Goal: Task Accomplishment & Management: Manage account settings

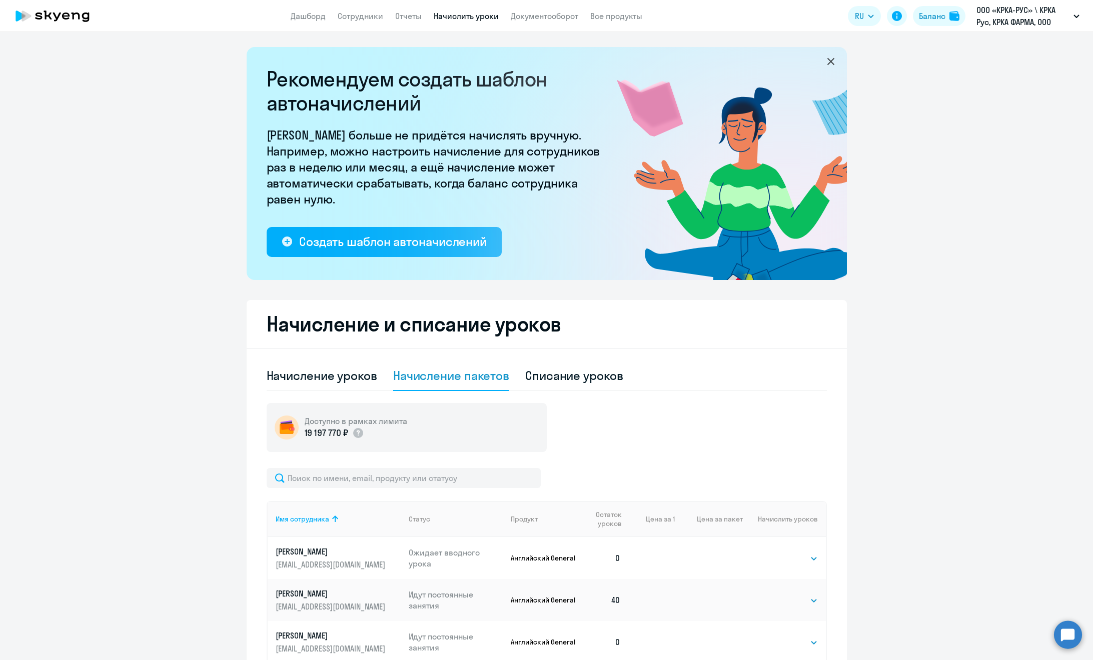
select select "50"
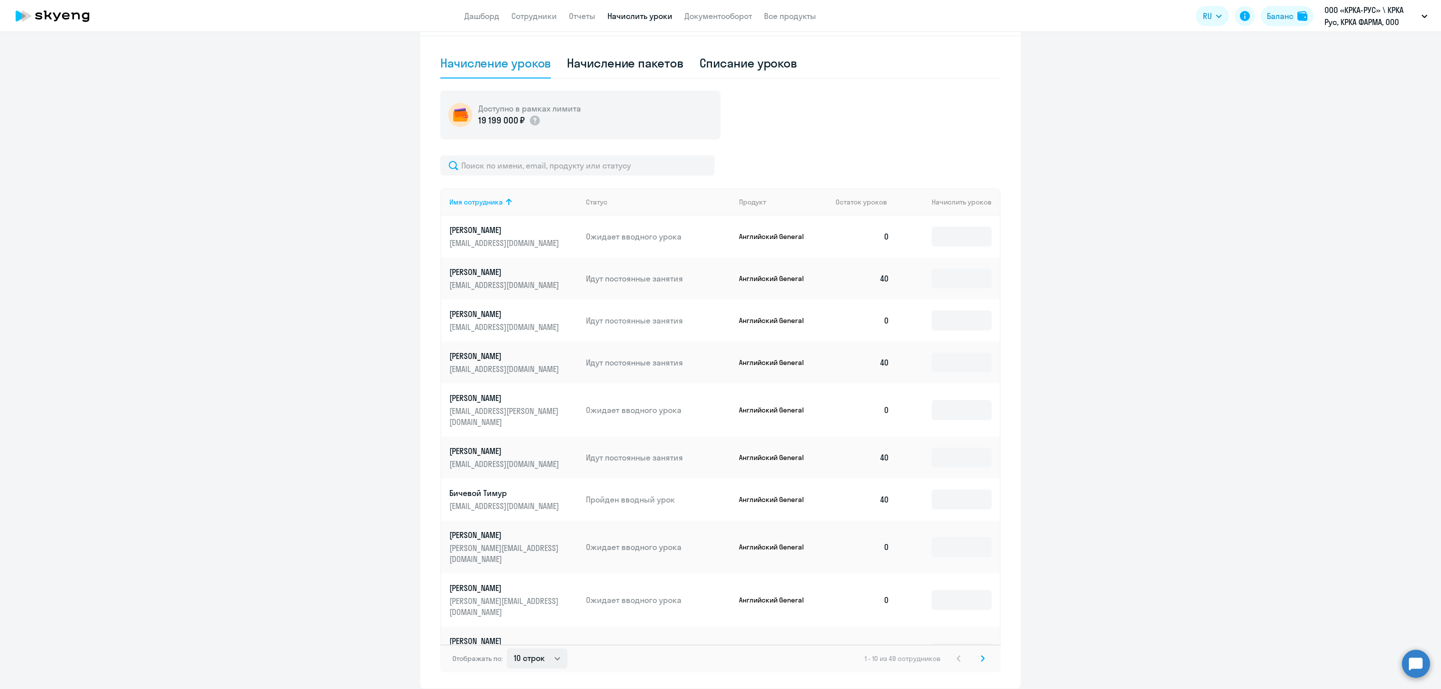
scroll to position [343, 0]
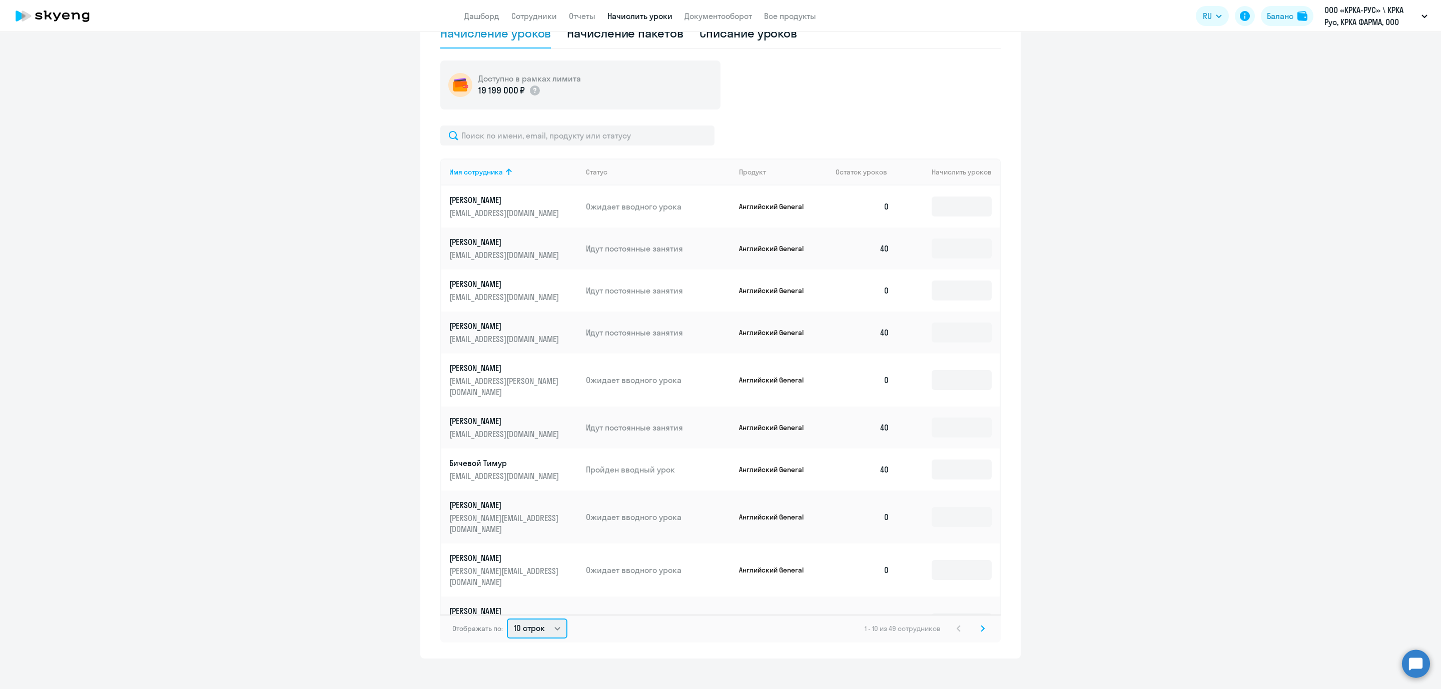
click at [551, 619] on select "10 строк 30 строк 50 строк" at bounding box center [537, 629] width 61 height 20
select select "50"
click at [507, 619] on select "10 строк 30 строк 50 строк" at bounding box center [537, 629] width 61 height 20
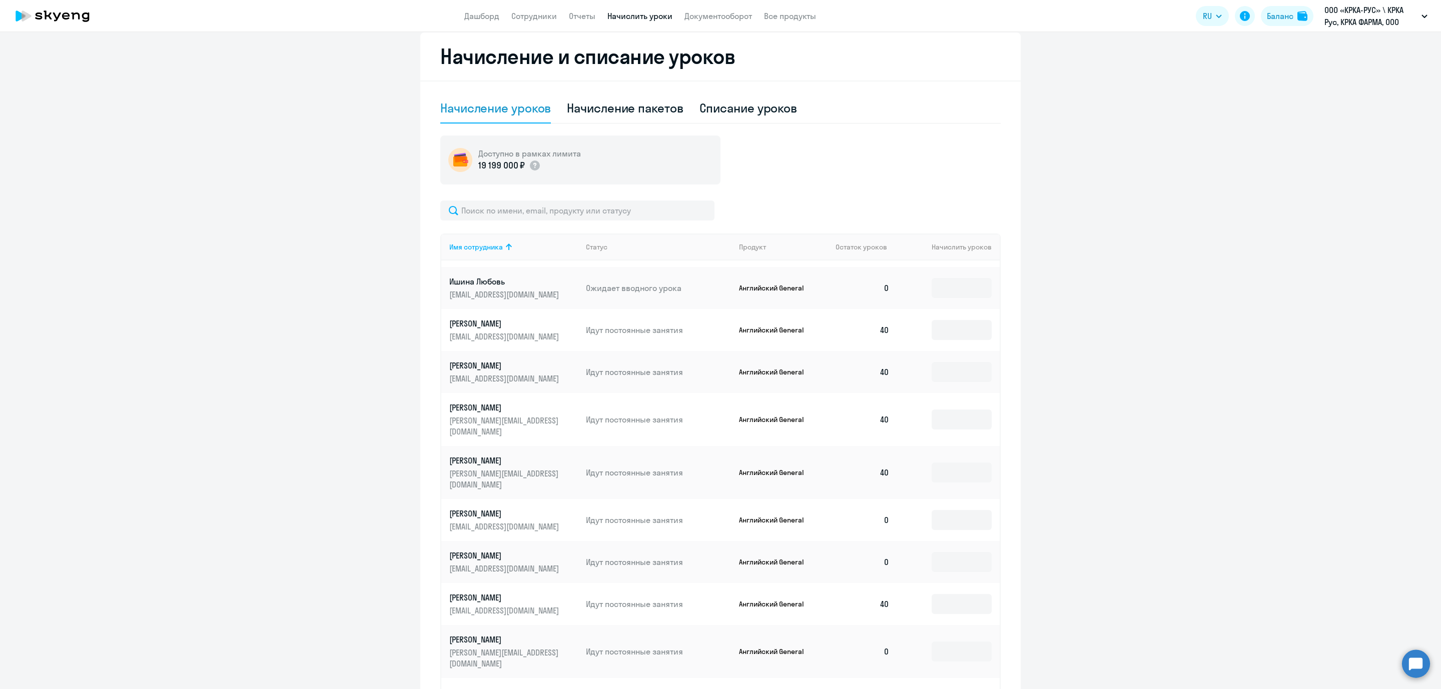
scroll to position [976, 0]
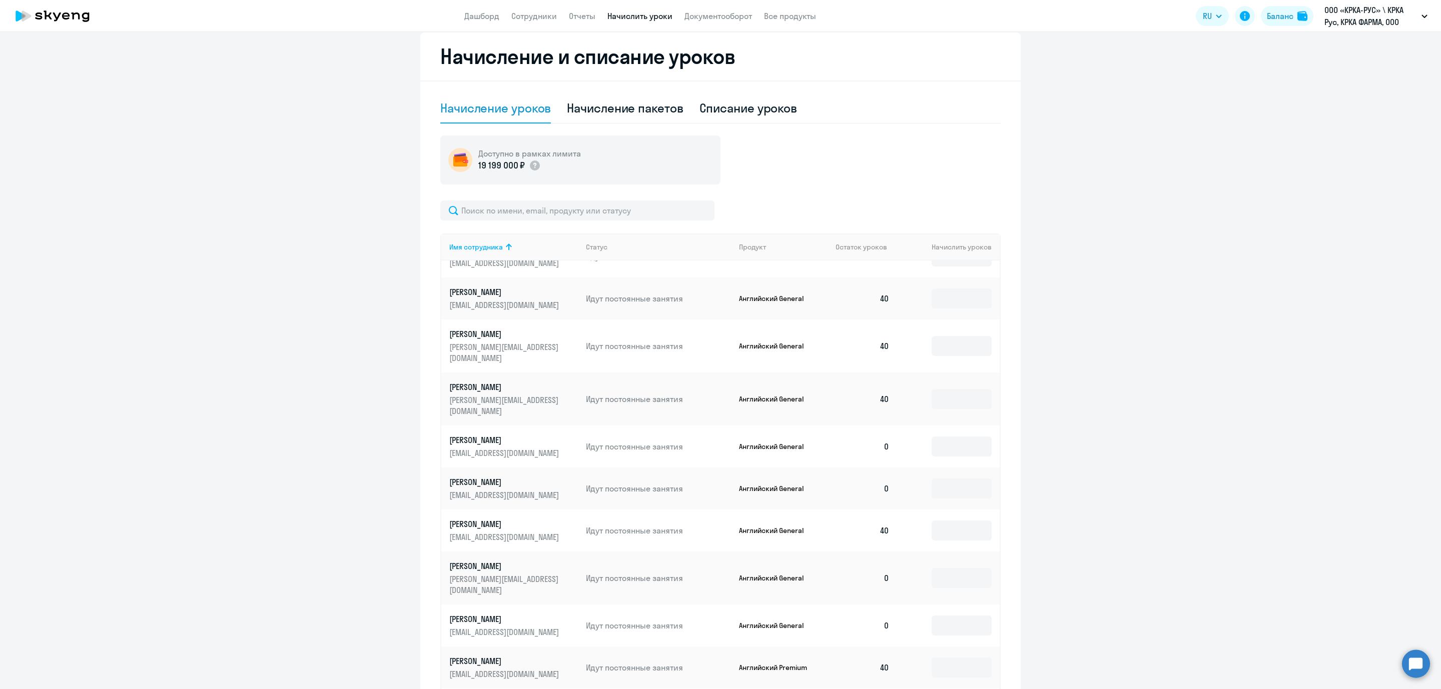
click at [474, 656] on p "[PERSON_NAME]" at bounding box center [505, 661] width 112 height 11
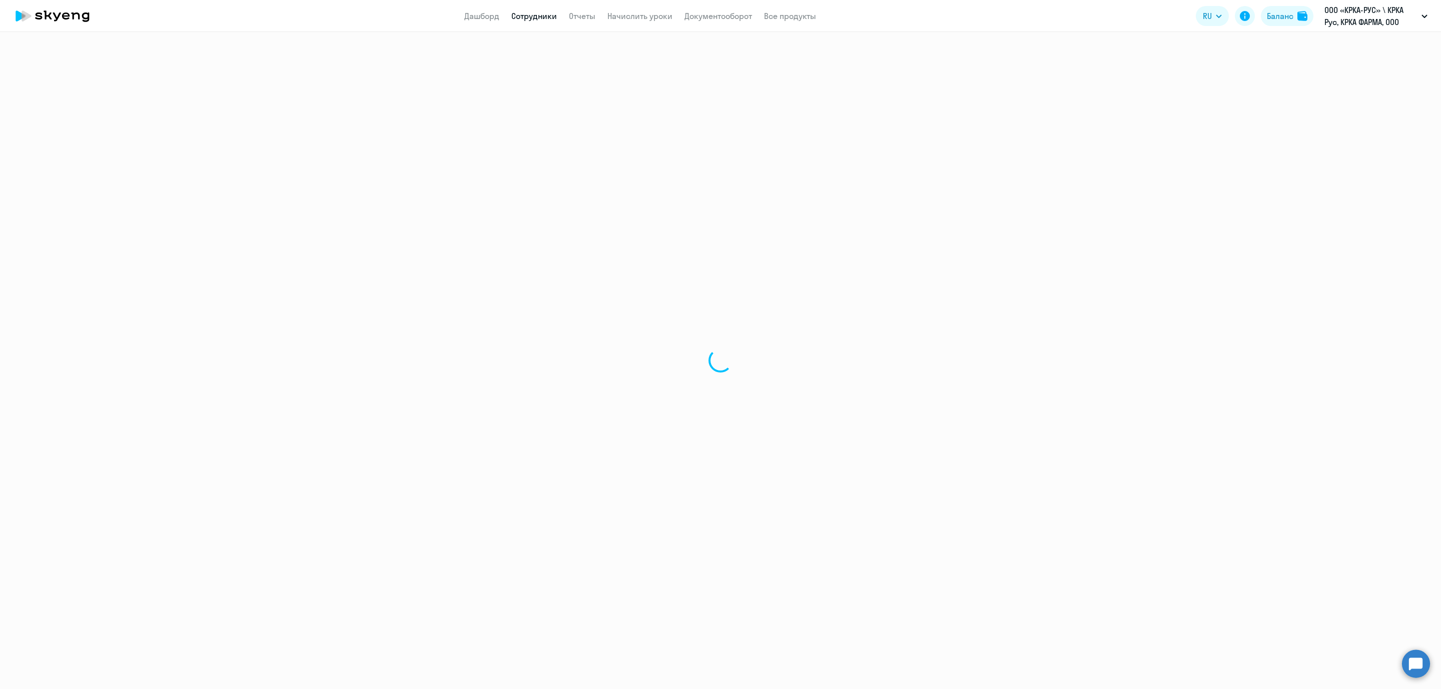
select select "english"
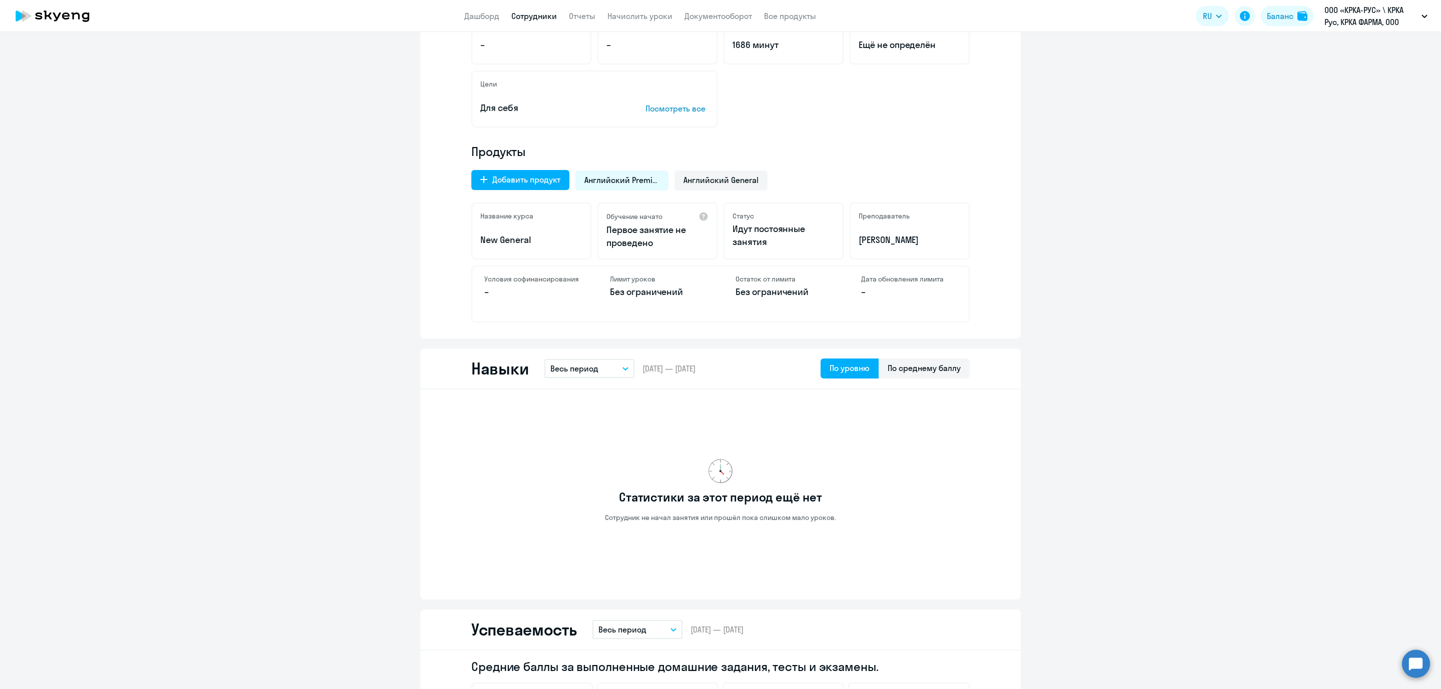
scroll to position [225, 0]
click at [616, 371] on button "Весь период" at bounding box center [589, 367] width 90 height 19
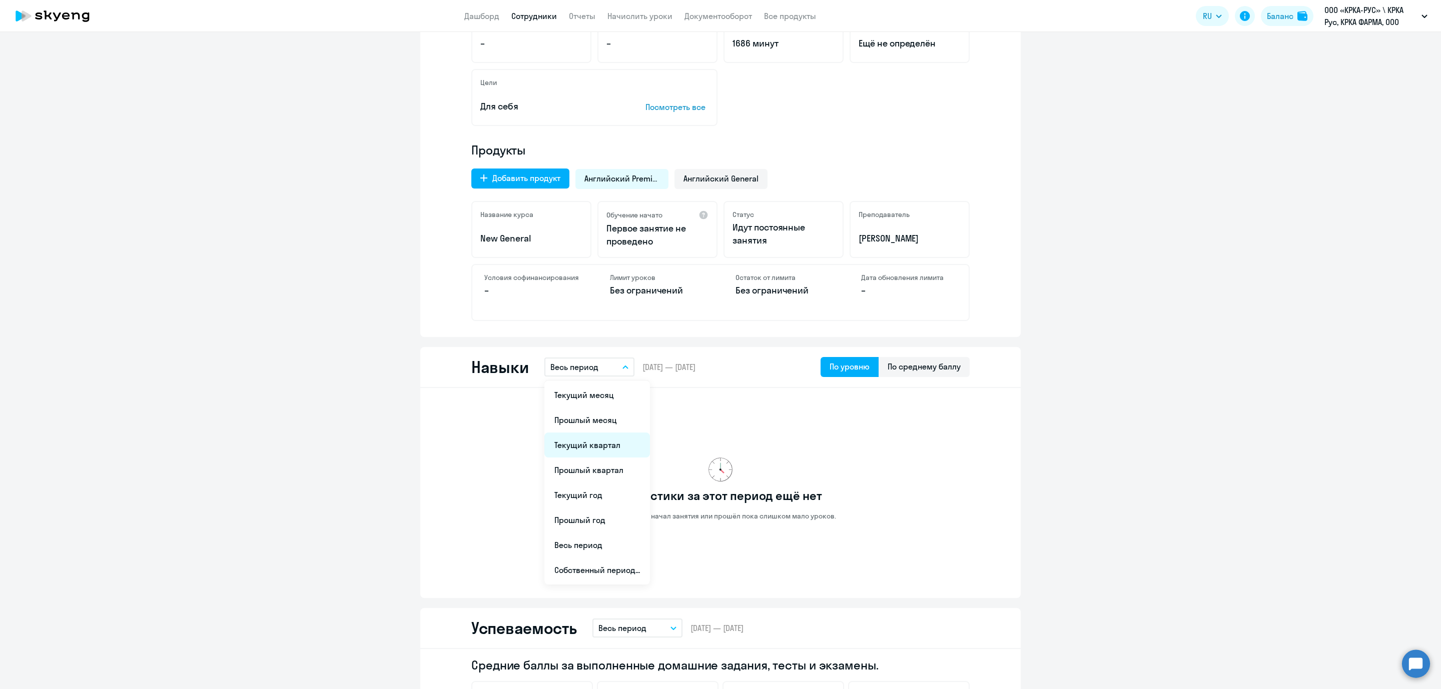
click at [575, 442] on li "Текущий квартал" at bounding box center [597, 445] width 106 height 25
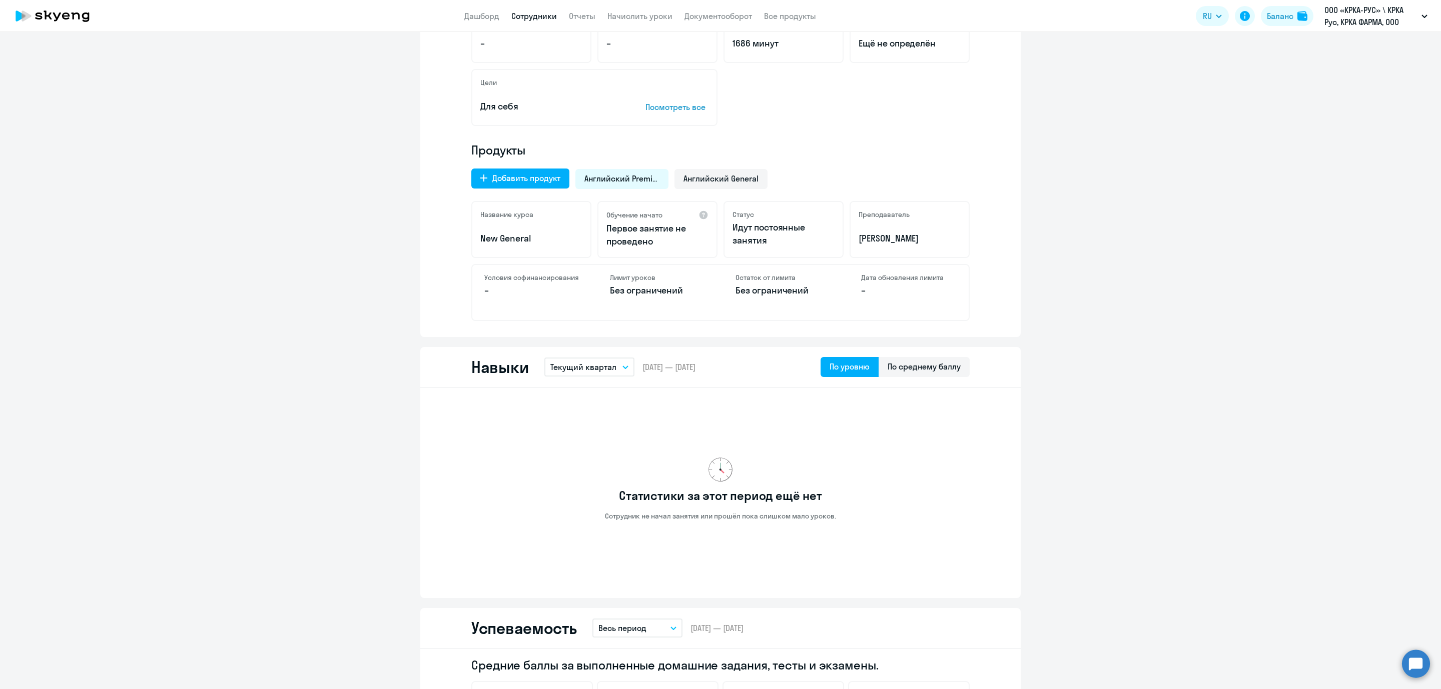
click at [695, 369] on span "01.07.2025 — 30.09.2025" at bounding box center [668, 367] width 53 height 11
click at [615, 369] on button "Текущий квартал" at bounding box center [589, 367] width 90 height 19
click at [589, 395] on li "Текущий месяц" at bounding box center [597, 395] width 106 height 25
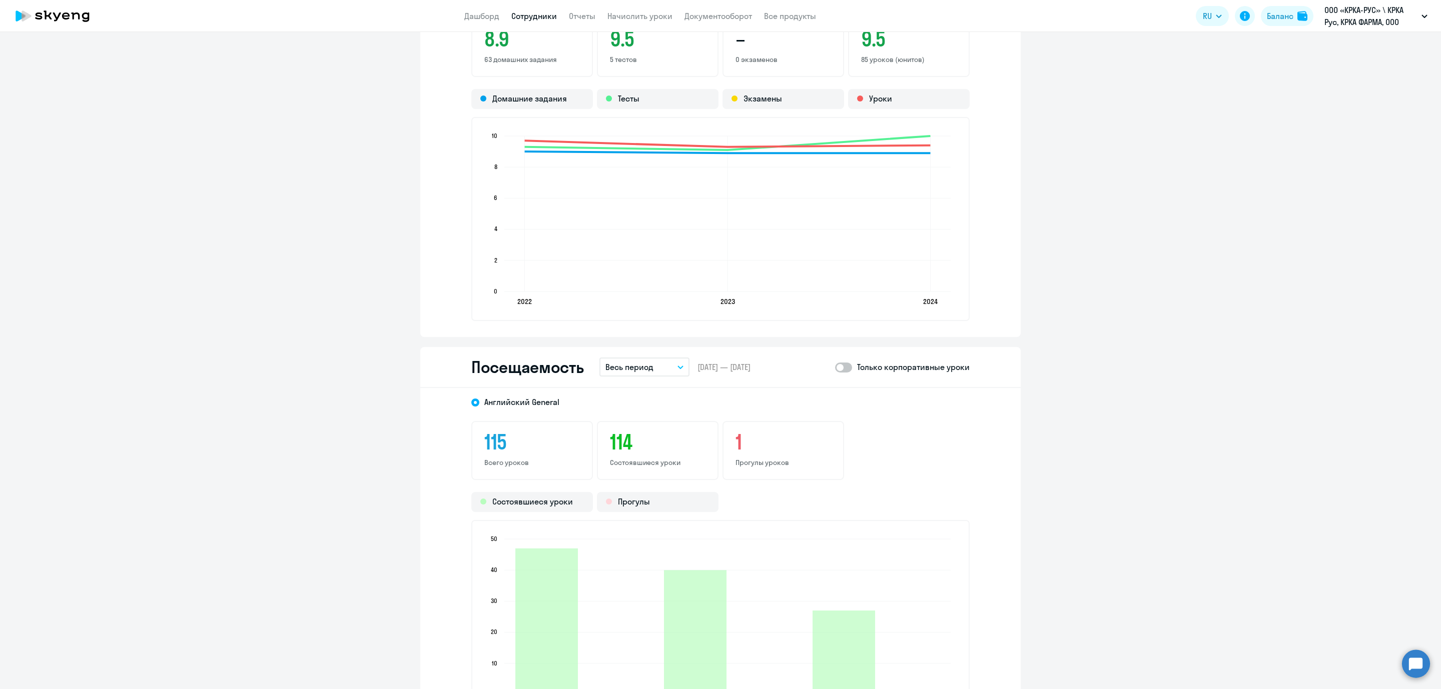
scroll to position [901, 0]
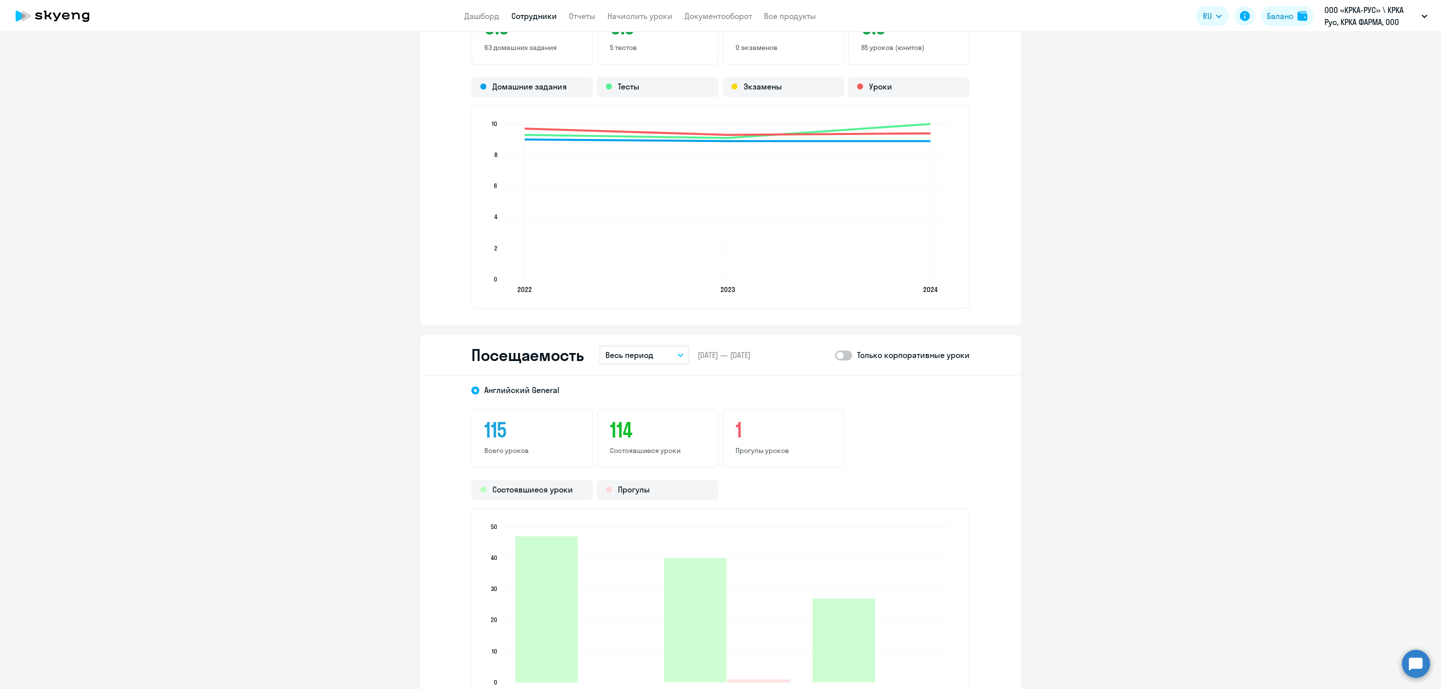
click at [674, 351] on button "Весь период" at bounding box center [644, 355] width 90 height 19
click at [633, 398] on li "Прошлый месяц" at bounding box center [652, 408] width 106 height 25
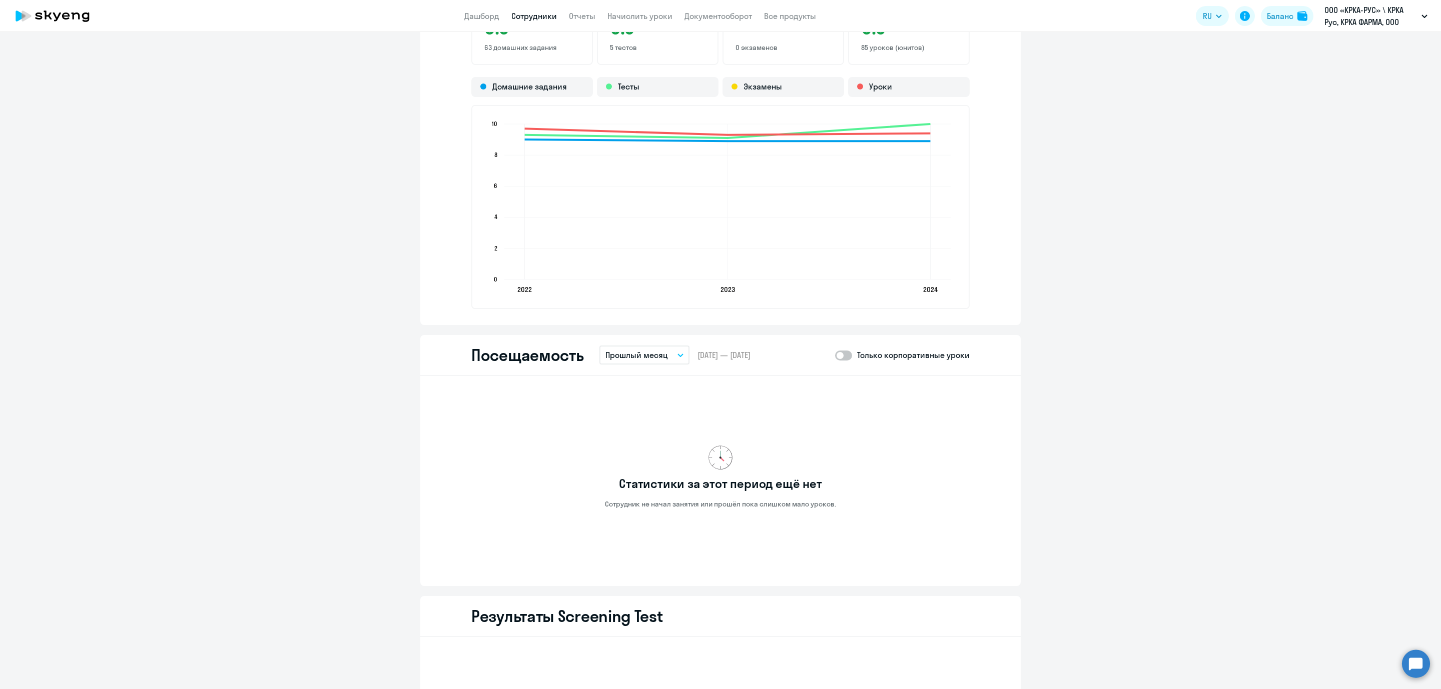
click at [678, 355] on icon "button" at bounding box center [680, 355] width 5 height 3
click at [638, 380] on li "Текущий месяц" at bounding box center [652, 383] width 106 height 25
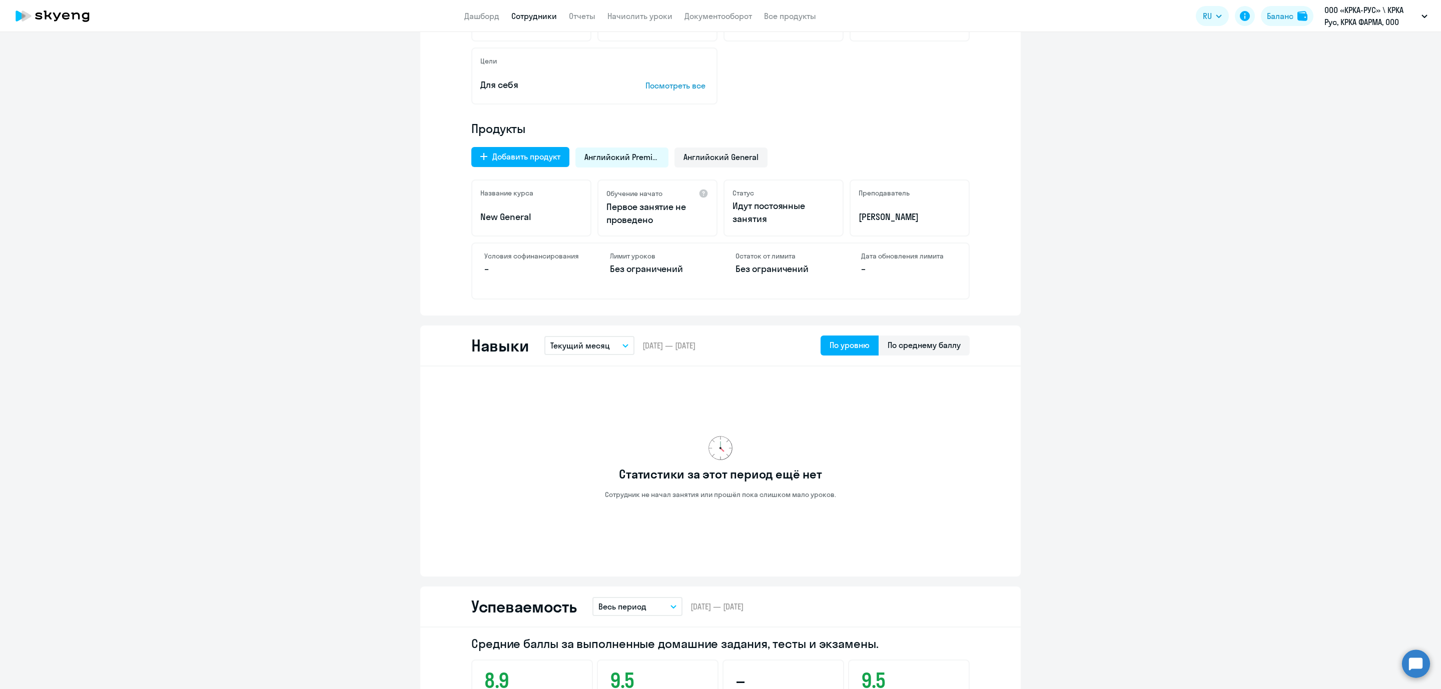
scroll to position [0, 0]
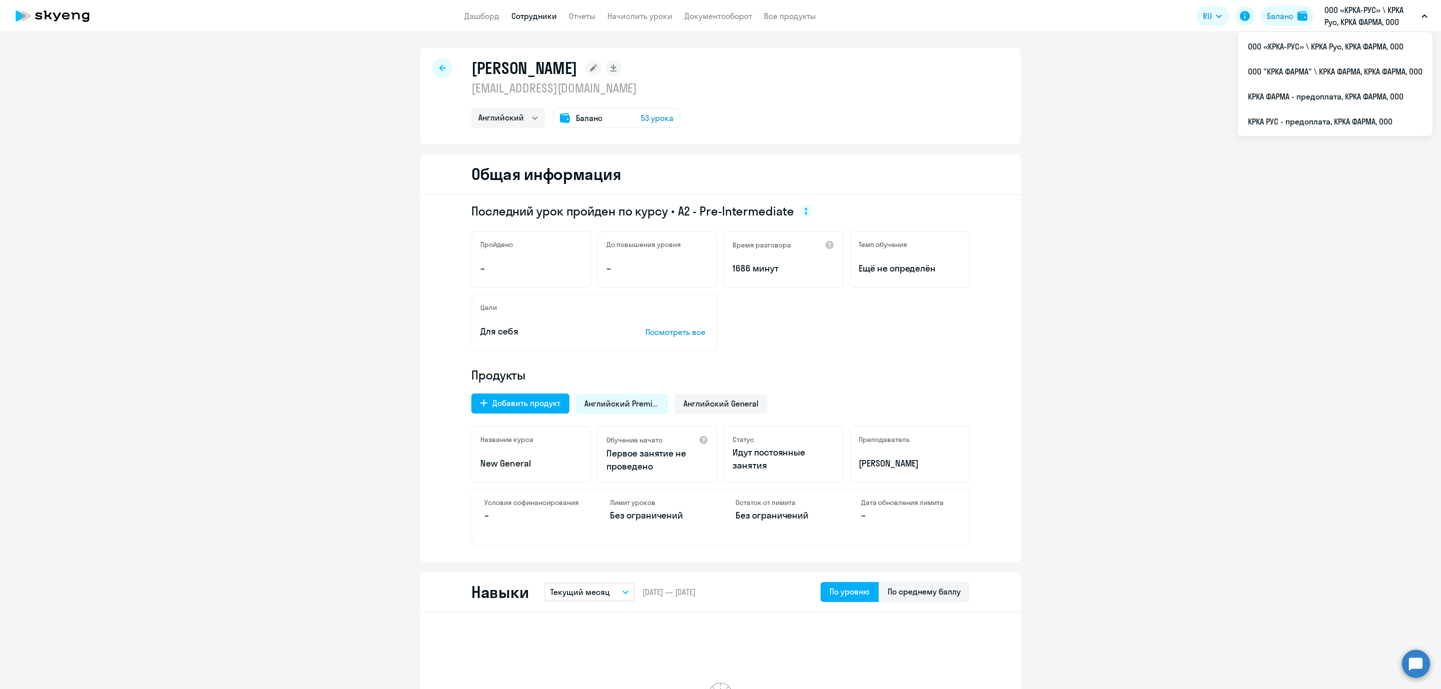
drag, startPoint x: 74, startPoint y: 572, endPoint x: 151, endPoint y: 480, distance: 119.7
click at [621, 14] on link "Начислить уроки" at bounding box center [639, 16] width 65 height 10
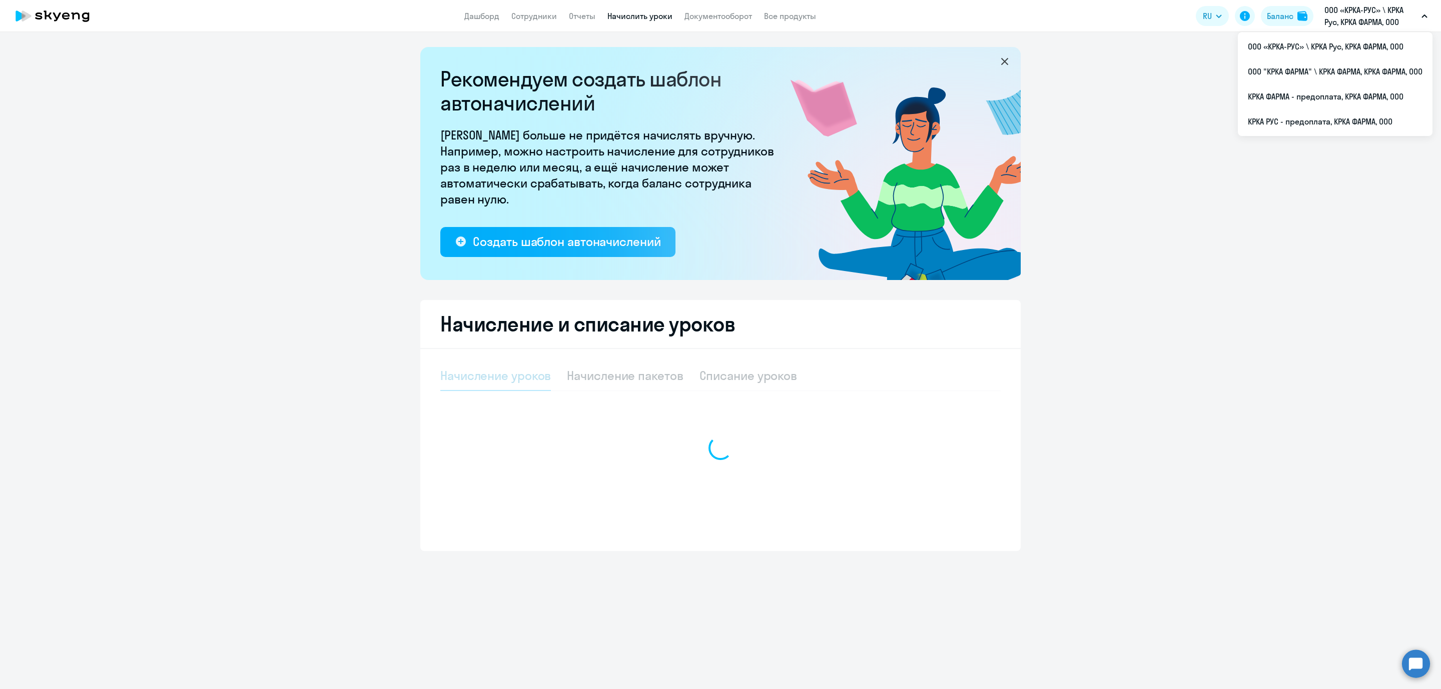
select select "10"
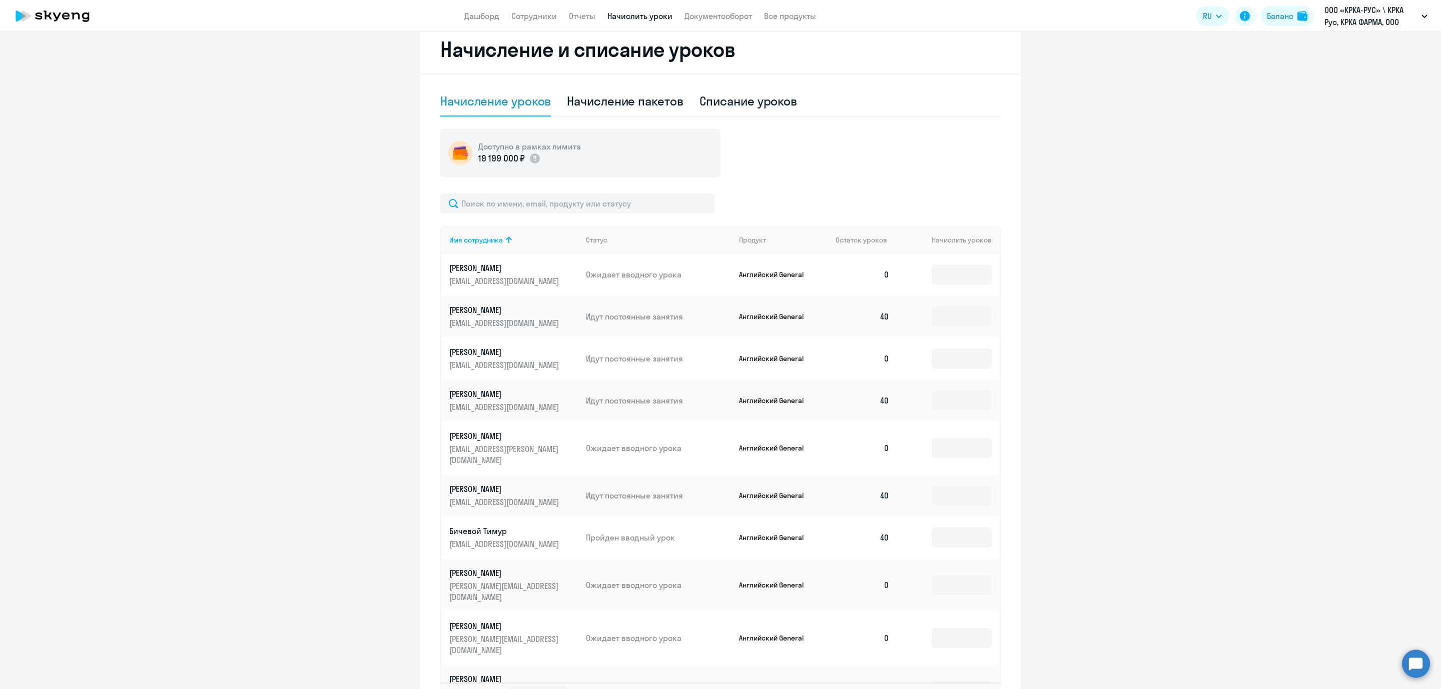
scroll to position [343, 0]
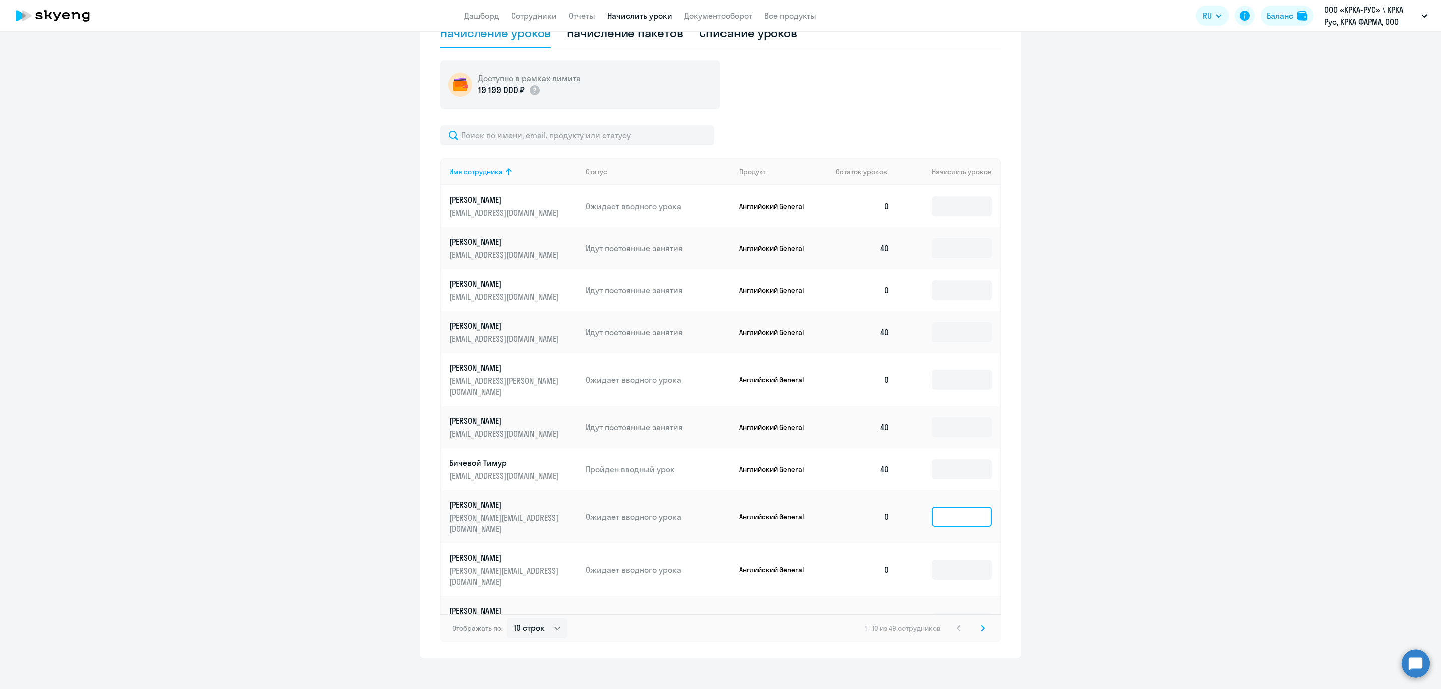
click at [957, 507] on input at bounding box center [962, 517] width 60 height 20
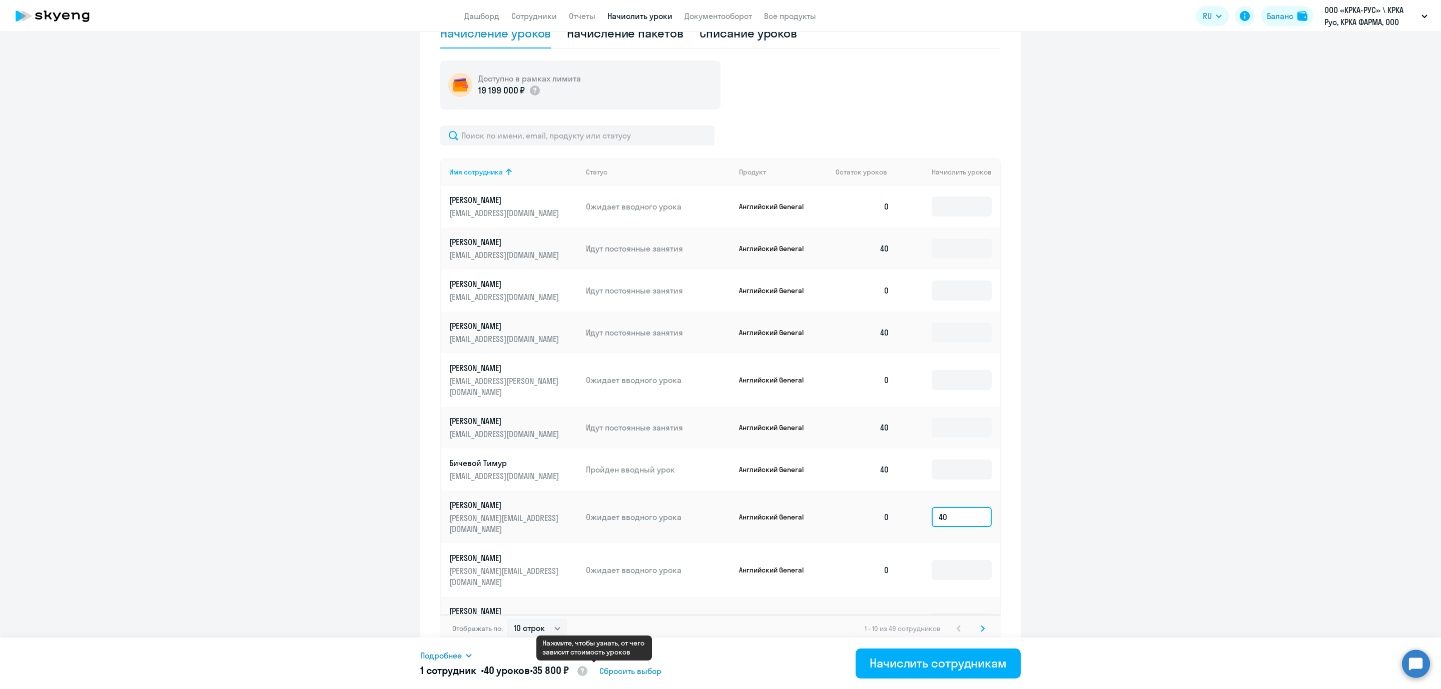
type input "40"
click at [587, 671] on circle at bounding box center [582, 671] width 10 height 10
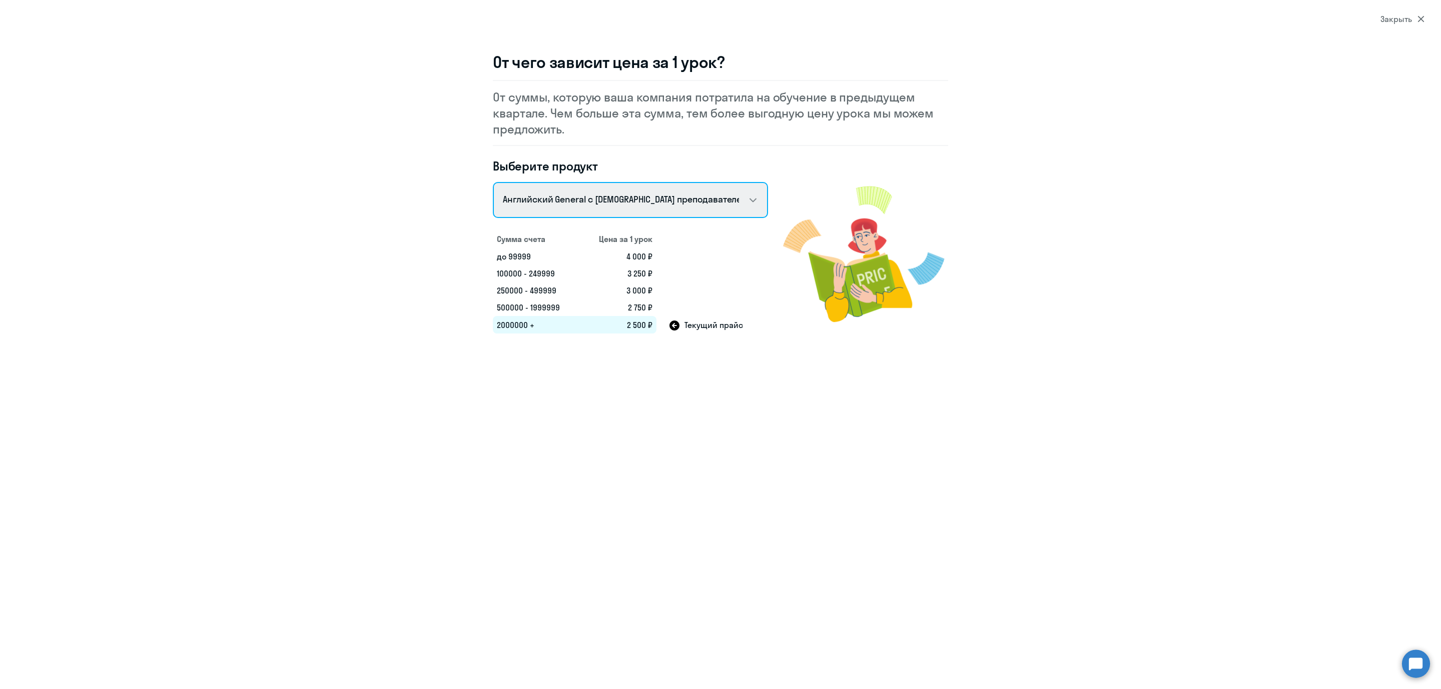
click at [752, 200] on select "Talks 15 минутные разговоры на английском Английский General с русскоговорящим …" at bounding box center [630, 200] width 275 height 36
select select "english_adult_not_native_speaker"
click at [493, 182] on select "Talks 15 минутные разговоры на английском Английский General с русскоговорящим …" at bounding box center [630, 200] width 275 height 36
select select "english"
click at [1417, 17] on icon at bounding box center [1420, 19] width 7 height 7
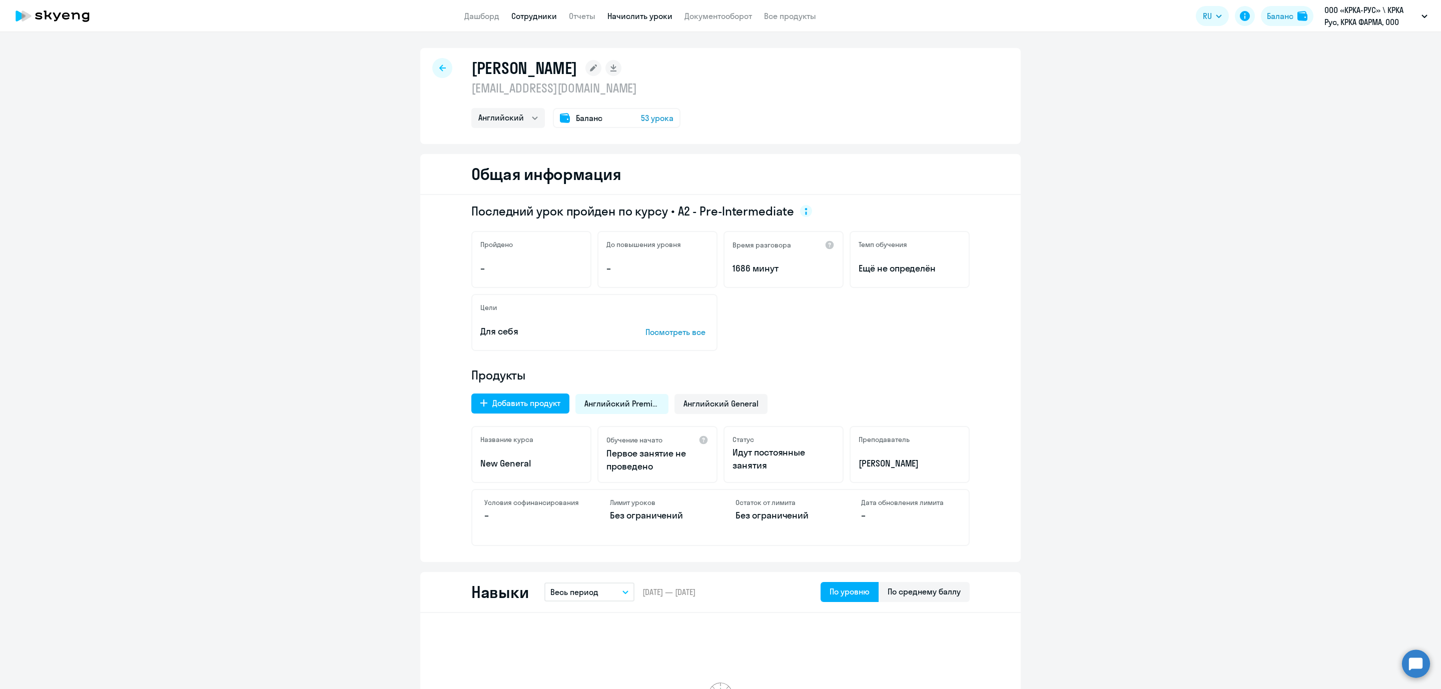
click at [629, 14] on link "Начислить уроки" at bounding box center [639, 16] width 65 height 10
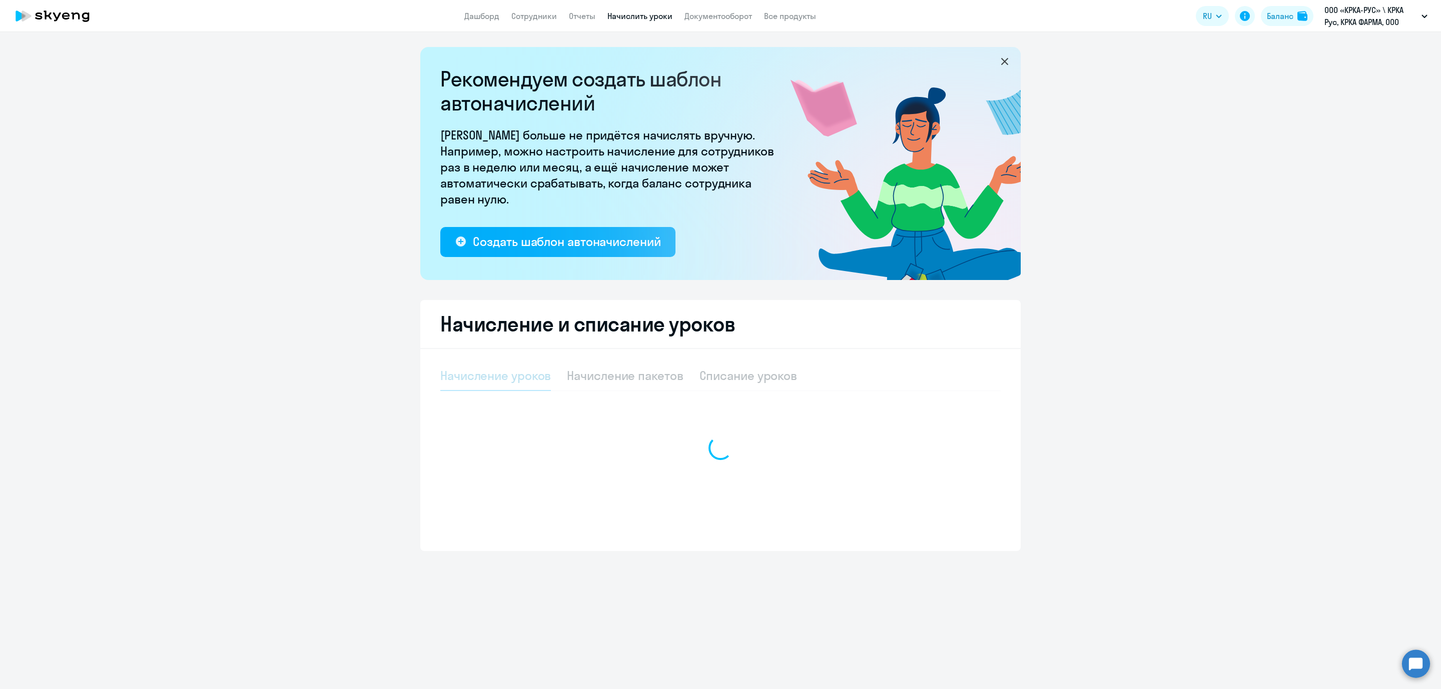
select select "10"
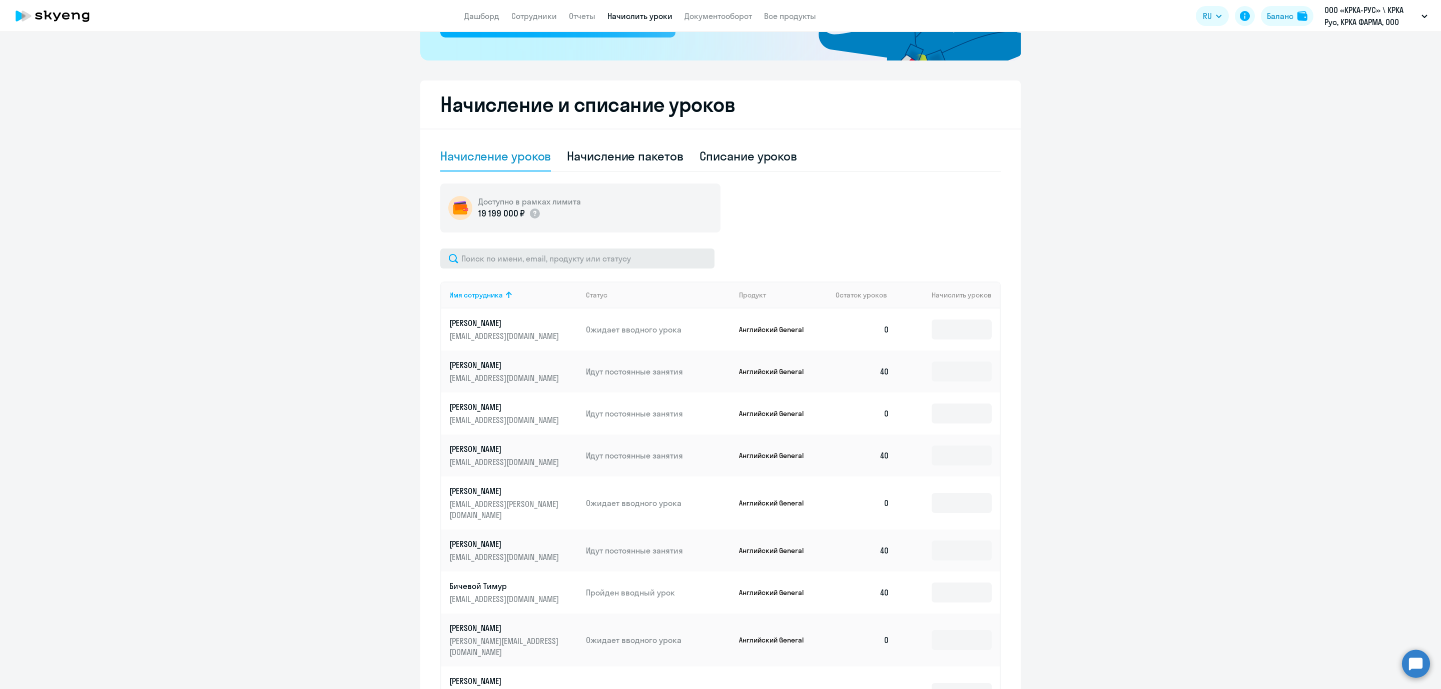
scroll to position [225, 0]
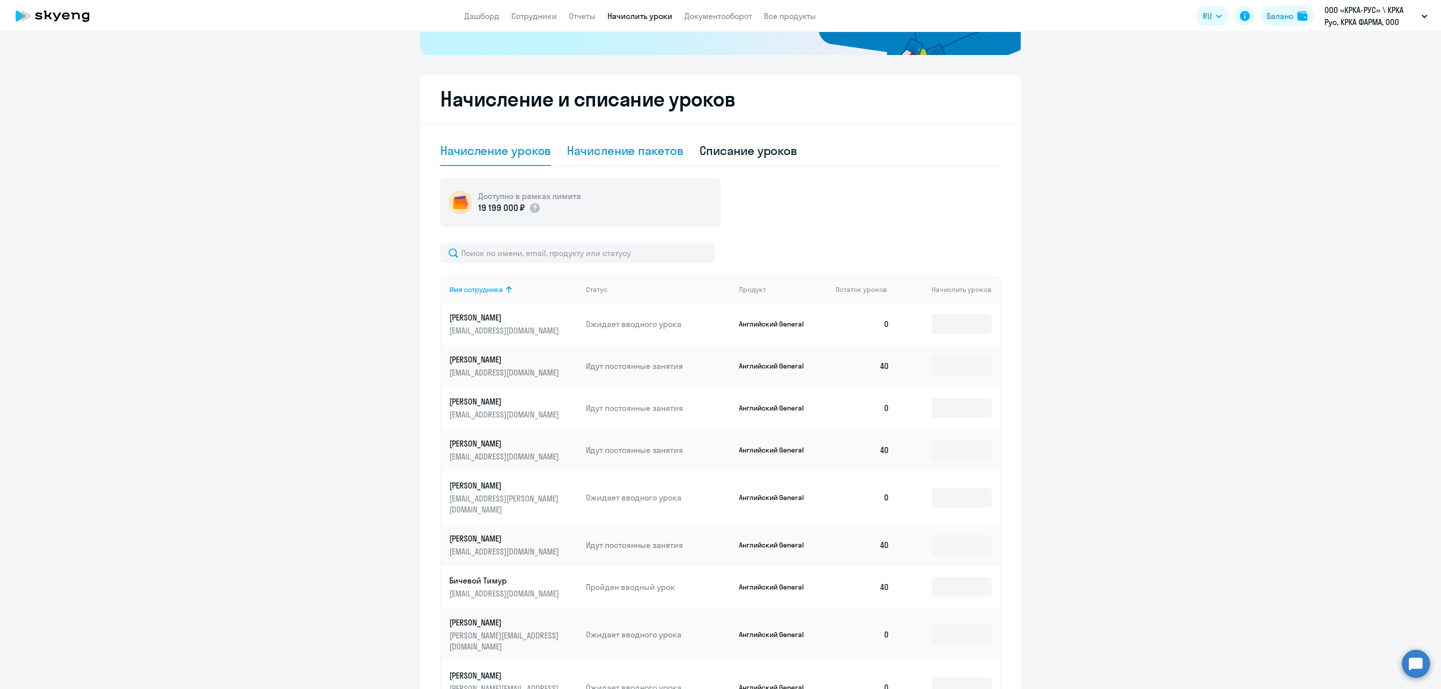
click at [631, 151] on div "Начисление пакетов" at bounding box center [625, 151] width 116 height 16
select select "10"
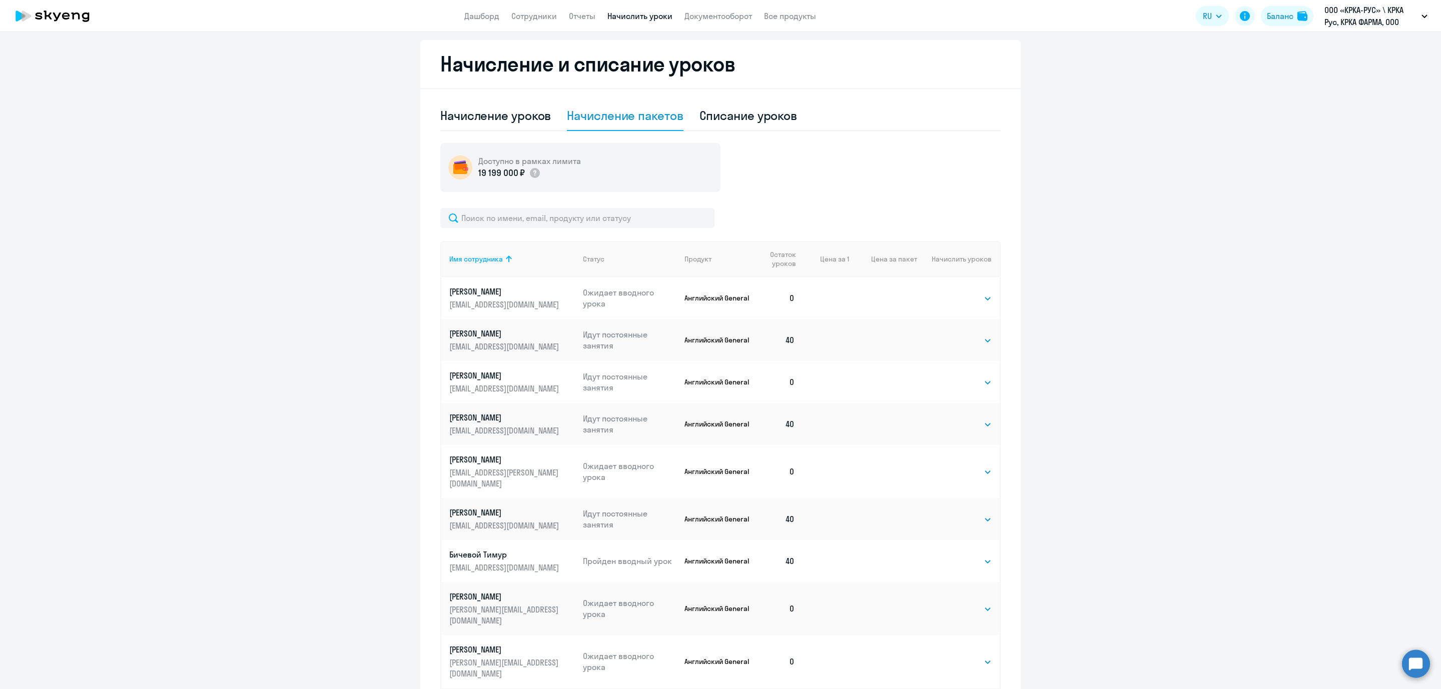
scroll to position [352, 0]
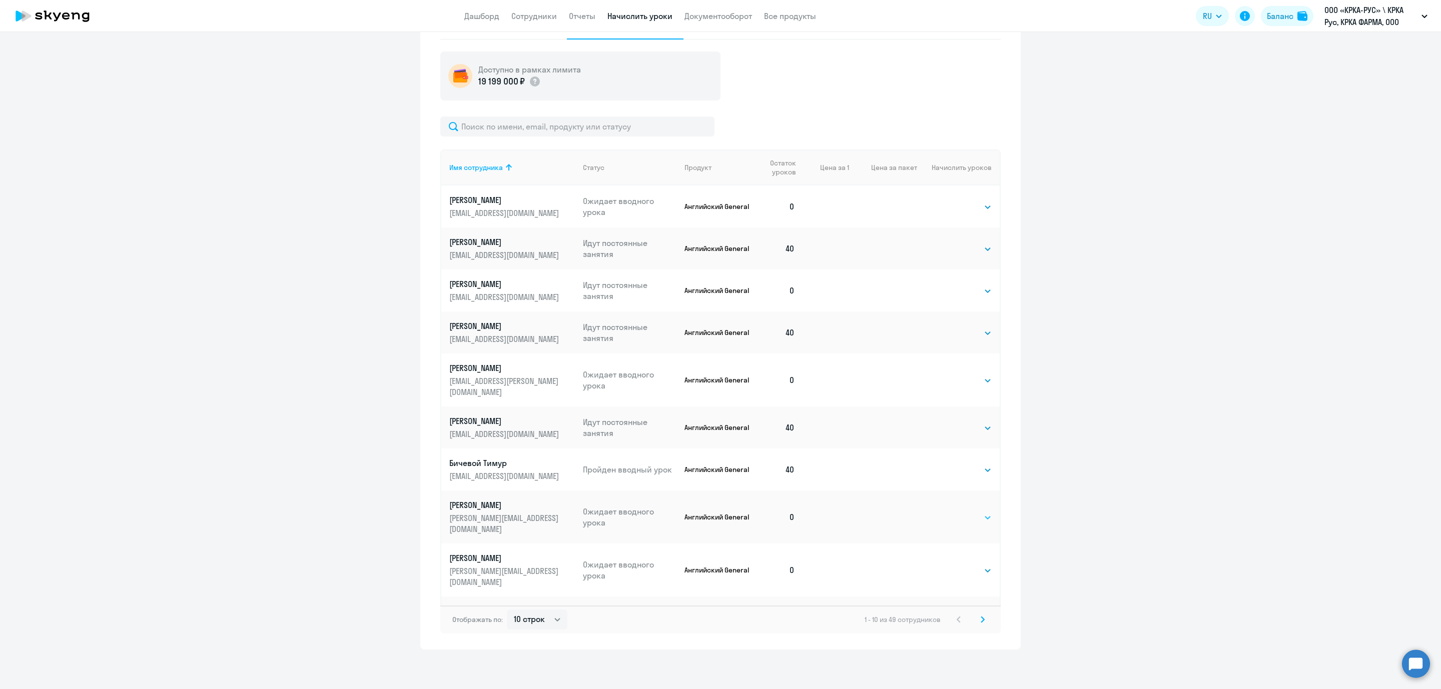
click at [983, 512] on select "Выбрать 4 8 16 32 64 96 128" at bounding box center [971, 518] width 41 height 12
click at [874, 491] on td at bounding box center [883, 517] width 68 height 53
click at [849, 491] on td at bounding box center [883, 517] width 68 height 53
click at [986, 512] on select "Выбрать 4 8 16 32 64 96 128" at bounding box center [971, 518] width 41 height 12
click at [1139, 479] on ng-component "Рекомендуем создать шаблон автоначислений Уроки больше не придётся начислять вр…" at bounding box center [720, 172] width 1441 height 955
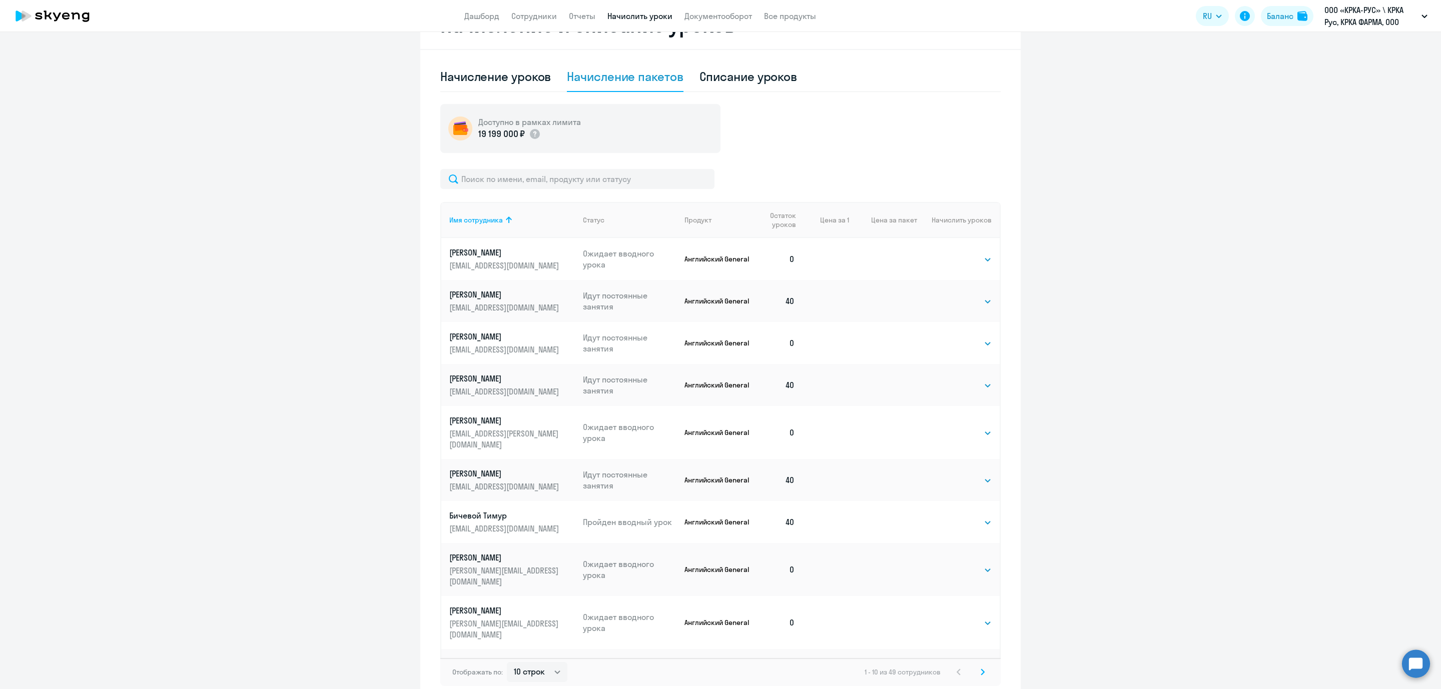
scroll to position [300, 0]
click at [852, 550] on td at bounding box center [883, 568] width 68 height 53
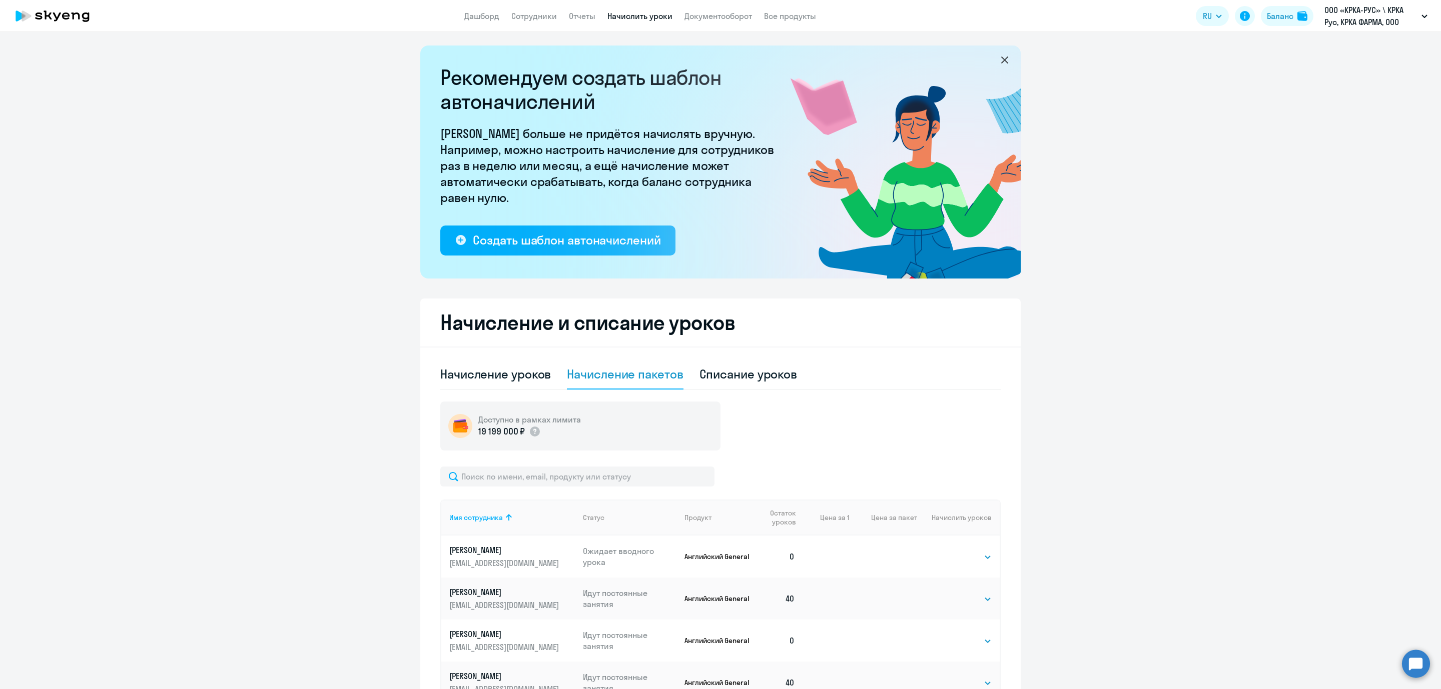
scroll to position [0, 0]
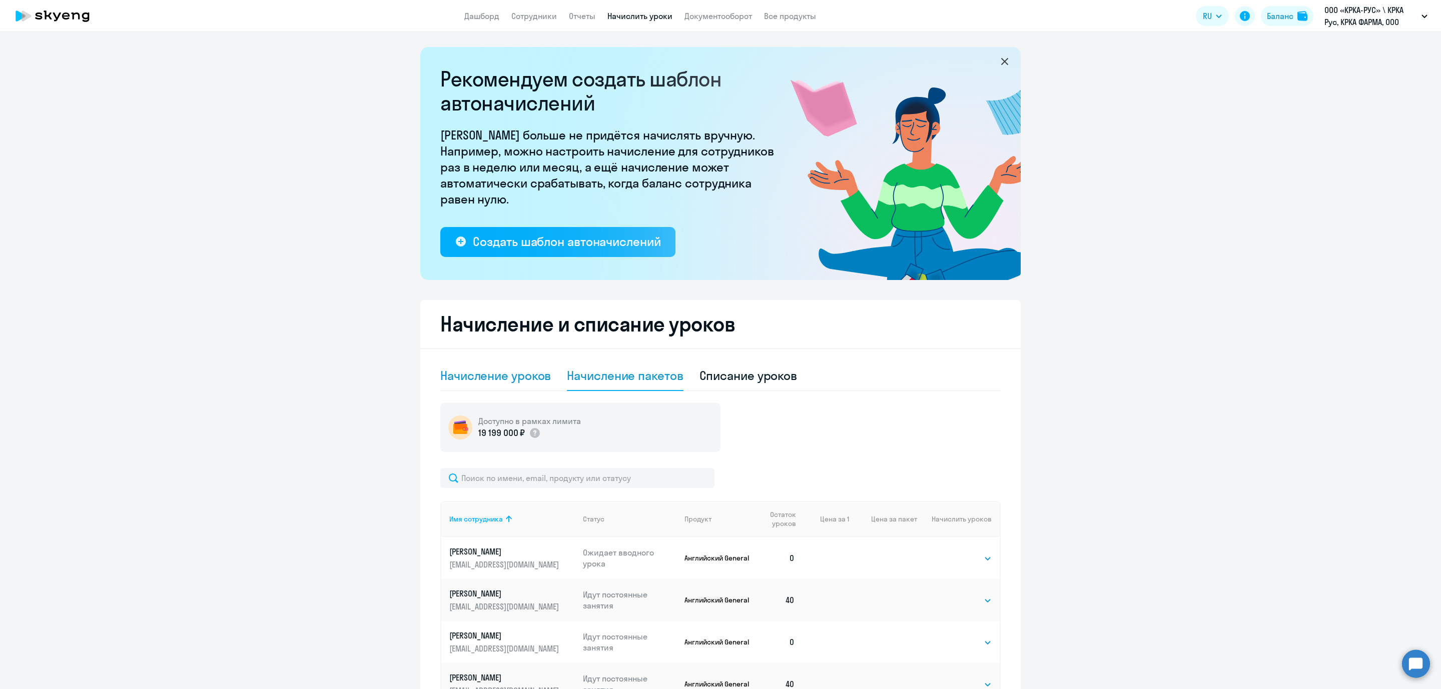
click at [500, 373] on div "Начисление уроков" at bounding box center [495, 376] width 111 height 16
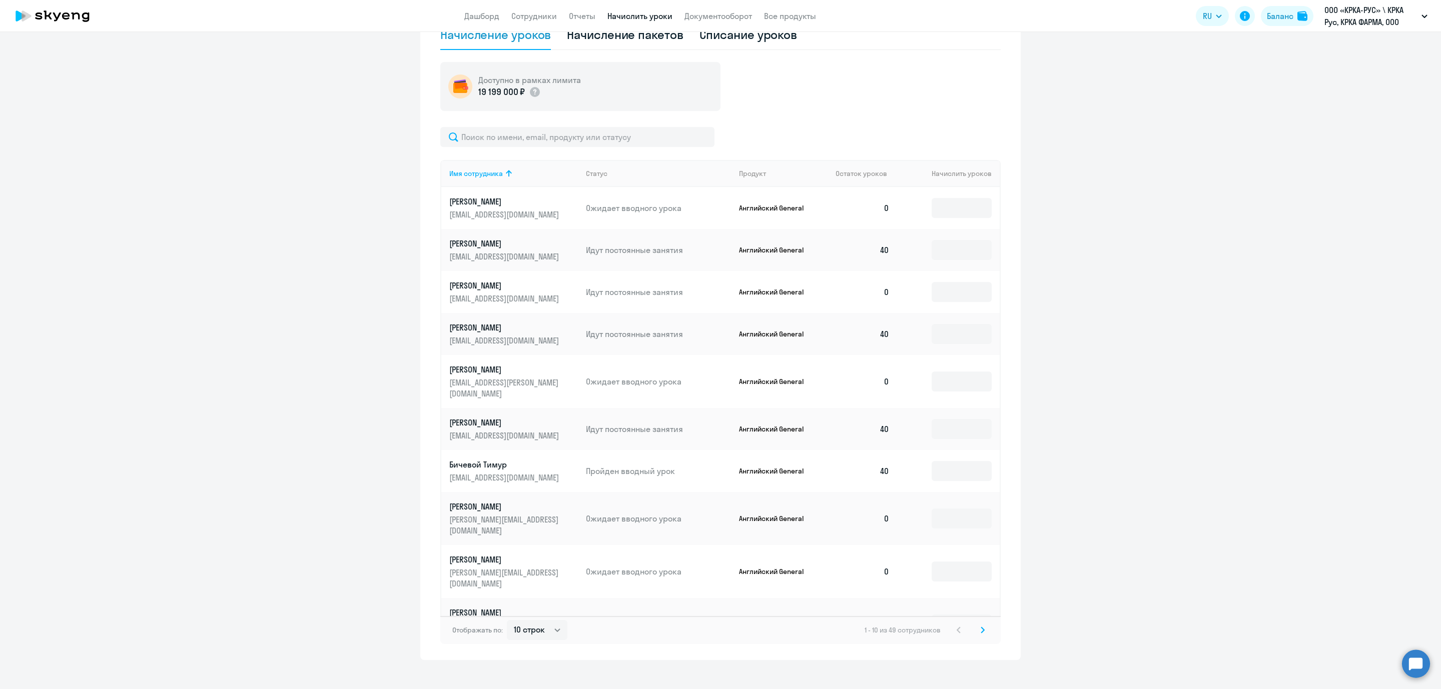
scroll to position [343, 0]
click at [949, 507] on input at bounding box center [962, 517] width 60 height 20
click at [546, 619] on select "10 строк 30 строк 50 строк" at bounding box center [537, 629] width 61 height 20
select select "50"
click at [507, 619] on select "10 строк 30 строк 50 строк" at bounding box center [537, 629] width 61 height 20
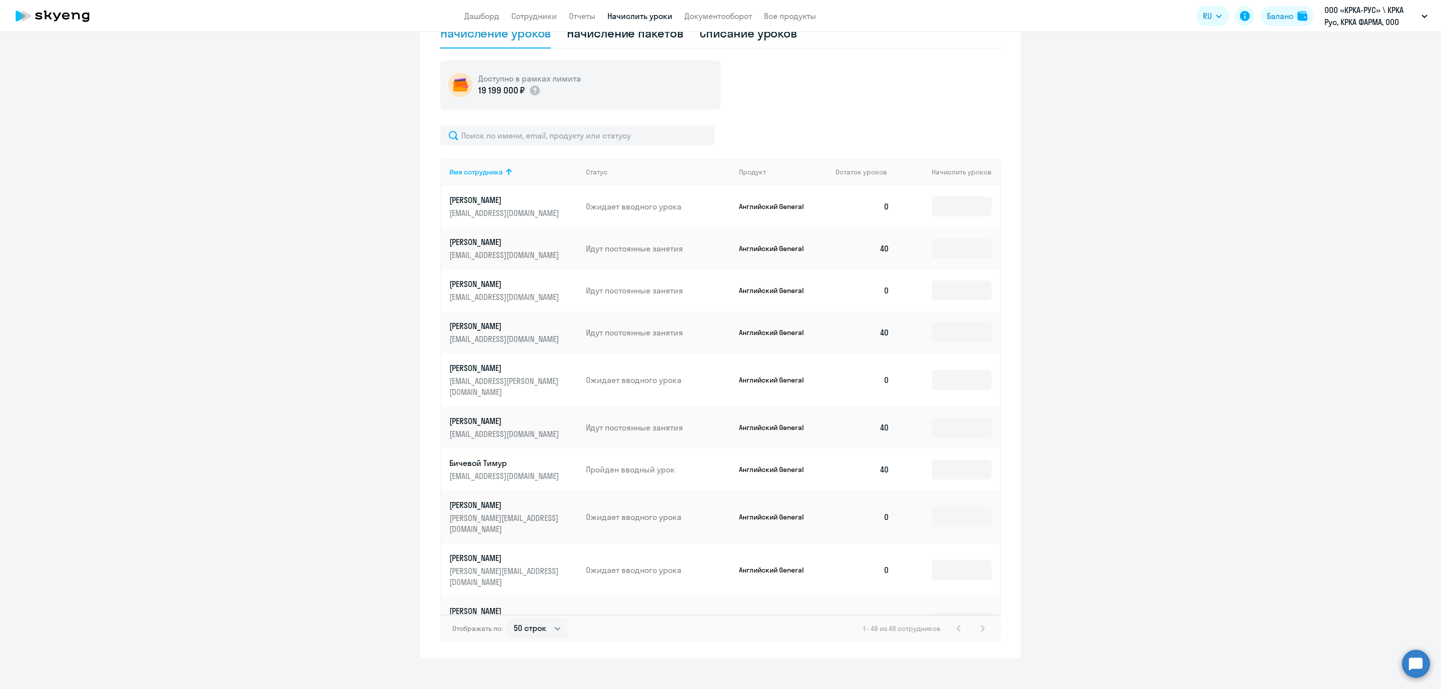
click at [978, 502] on td at bounding box center [949, 517] width 102 height 53
click at [952, 507] on input at bounding box center [962, 517] width 60 height 20
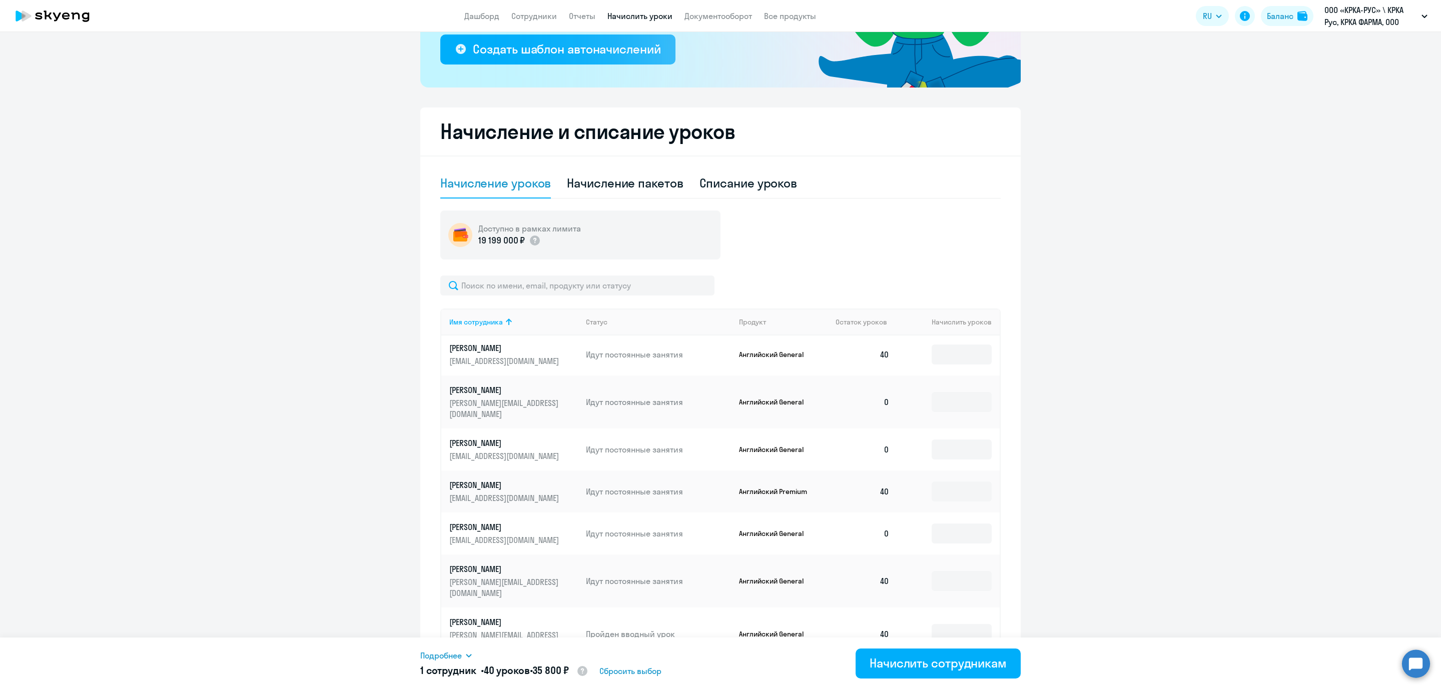
scroll to position [1270, 0]
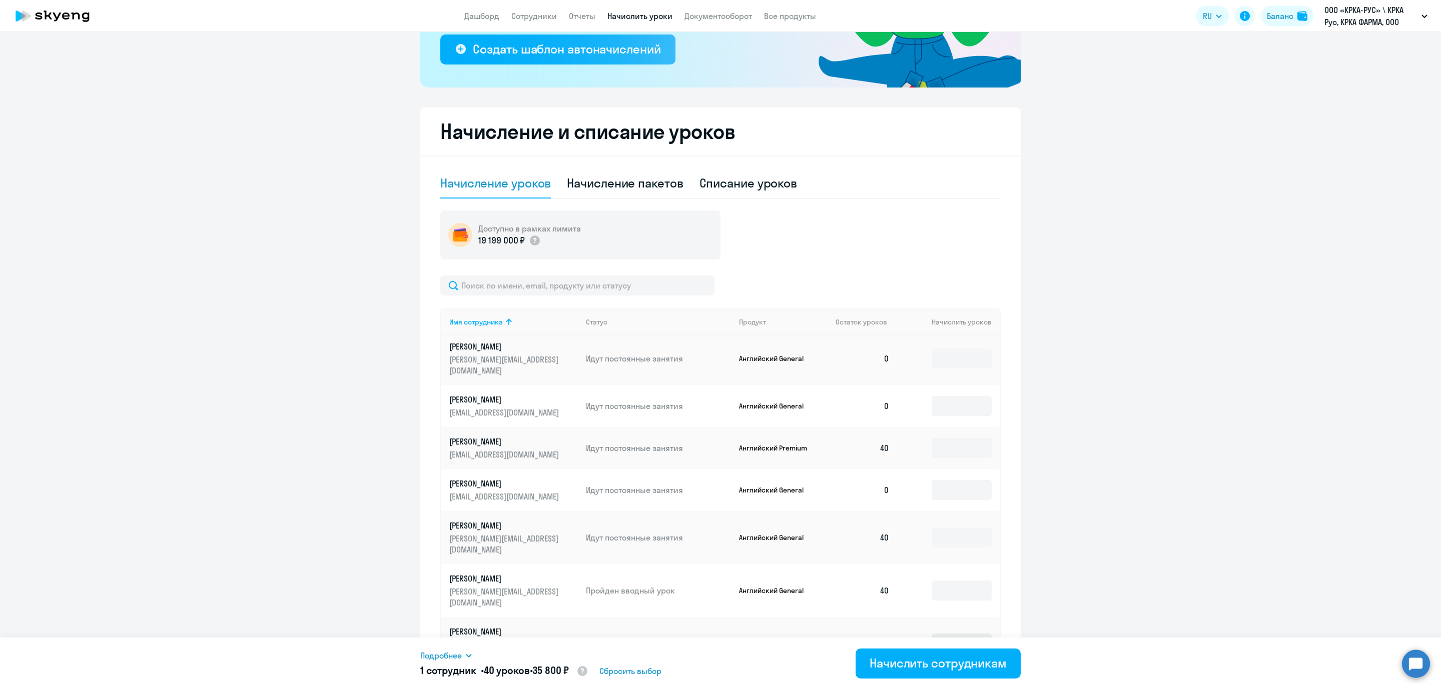
type input "40"
click at [945, 634] on input at bounding box center [962, 644] width 60 height 20
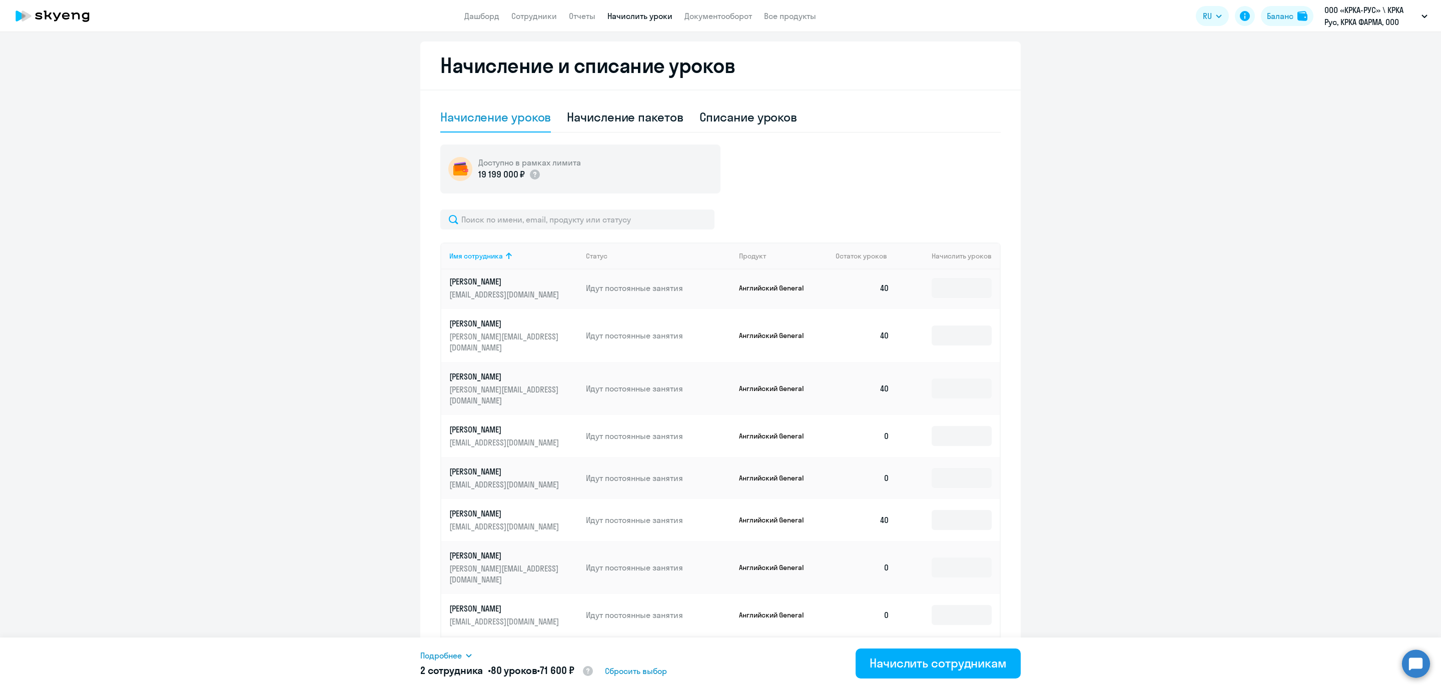
scroll to position [985, 0]
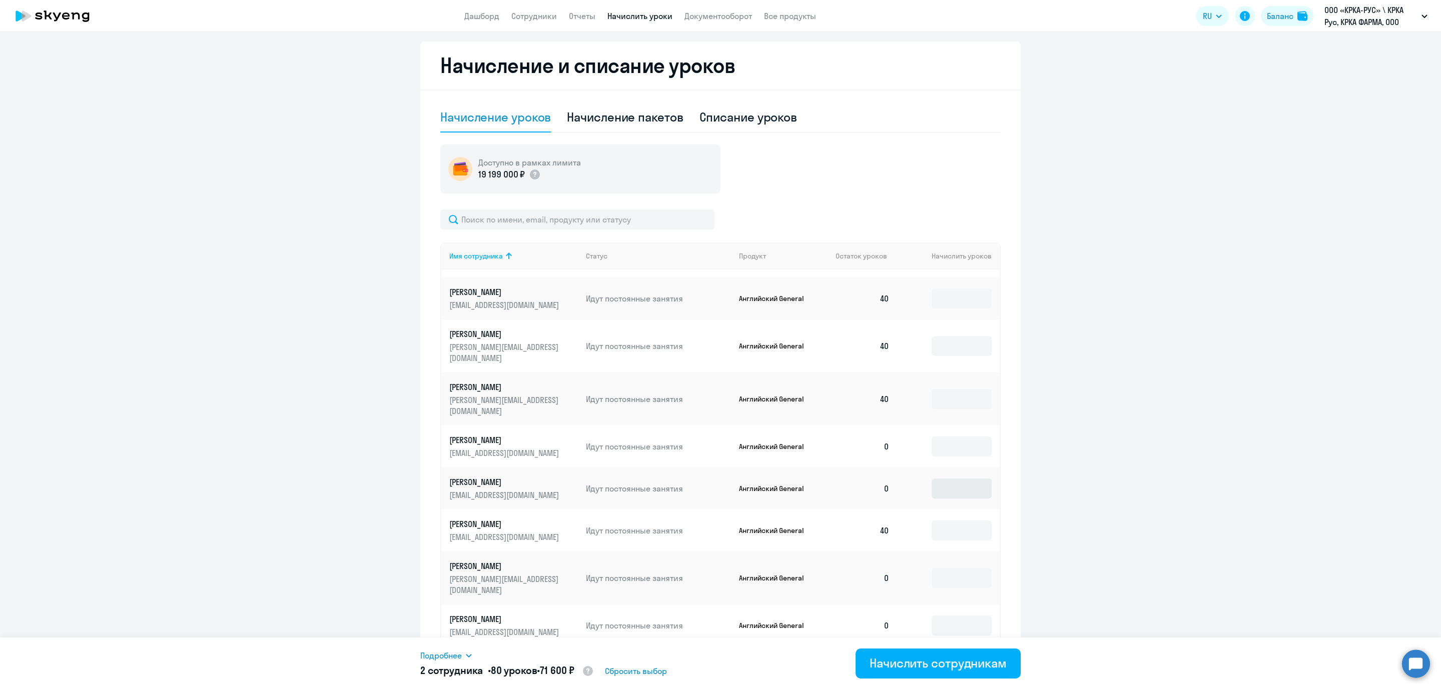
type input "40"
click at [958, 479] on input at bounding box center [962, 489] width 60 height 20
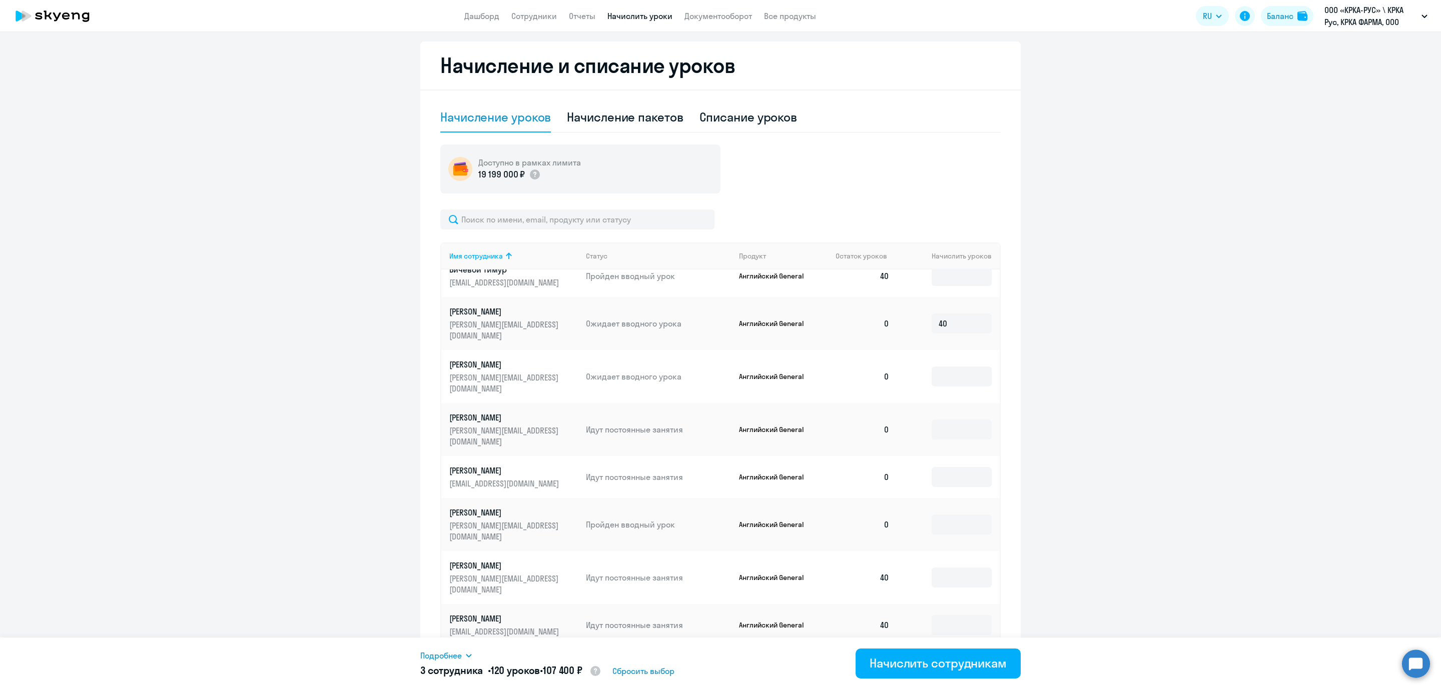
scroll to position [234, 0]
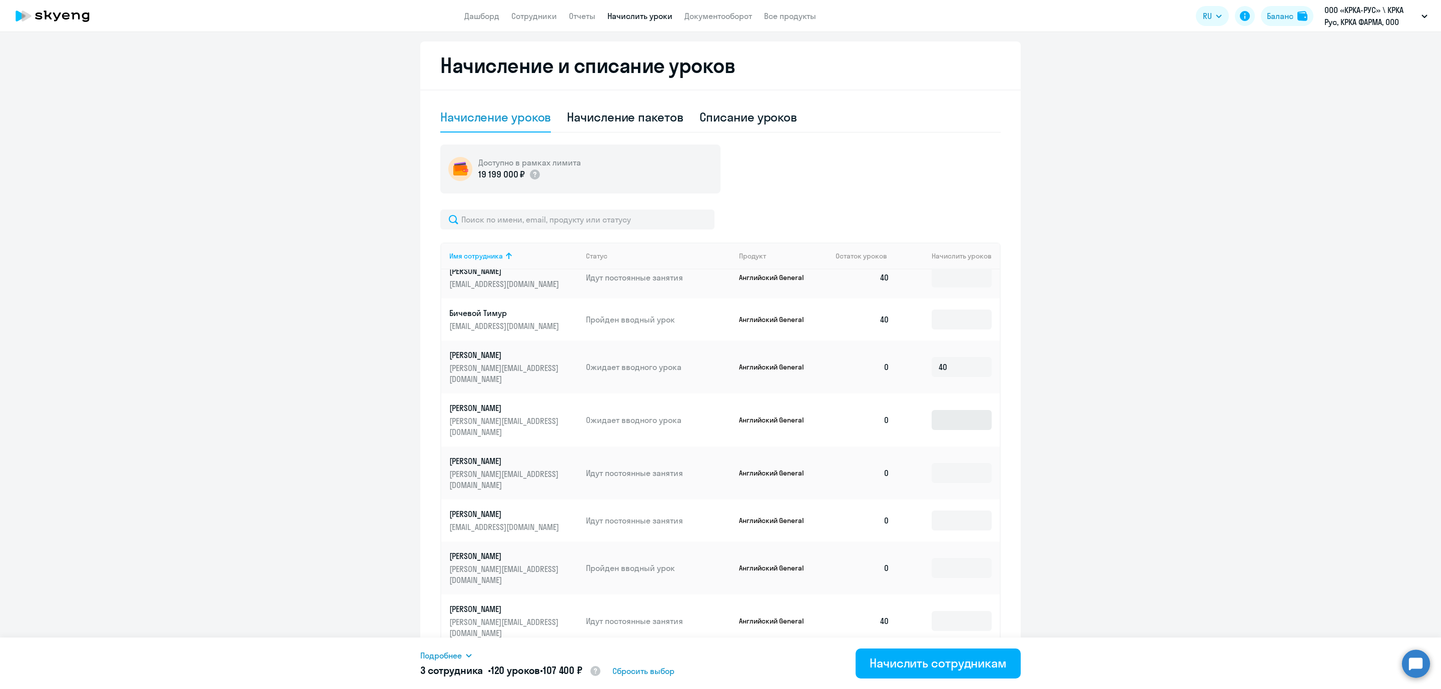
type input "40"
click at [955, 410] on input at bounding box center [962, 420] width 60 height 20
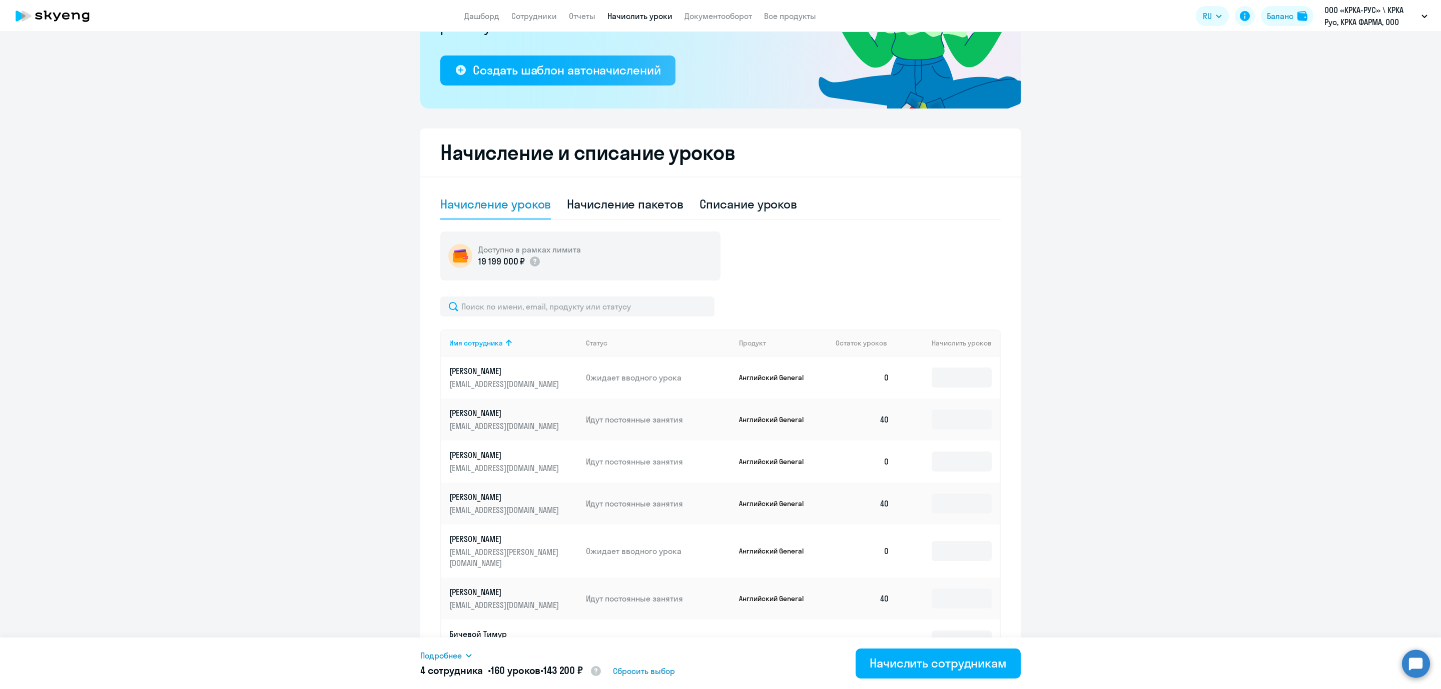
scroll to position [109, 0]
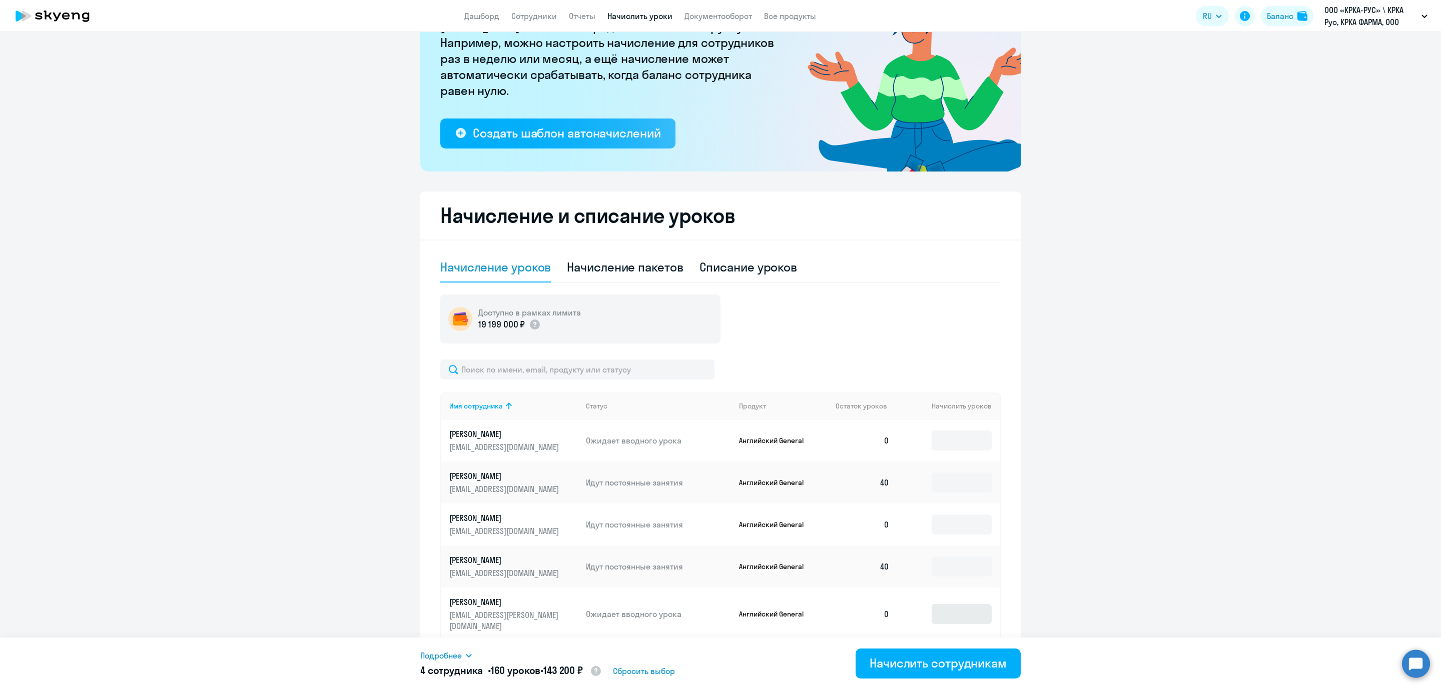
type input "40"
click at [937, 605] on input at bounding box center [962, 614] width 60 height 20
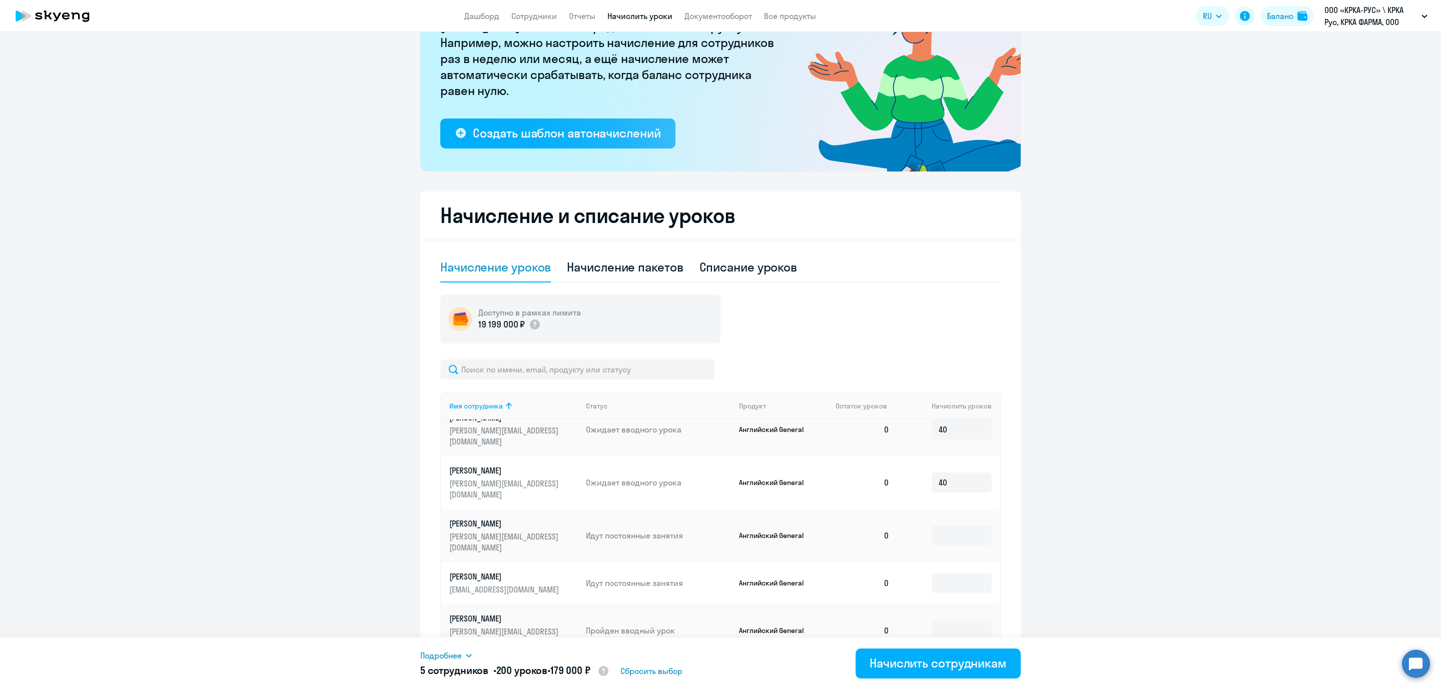
scroll to position [300, 0]
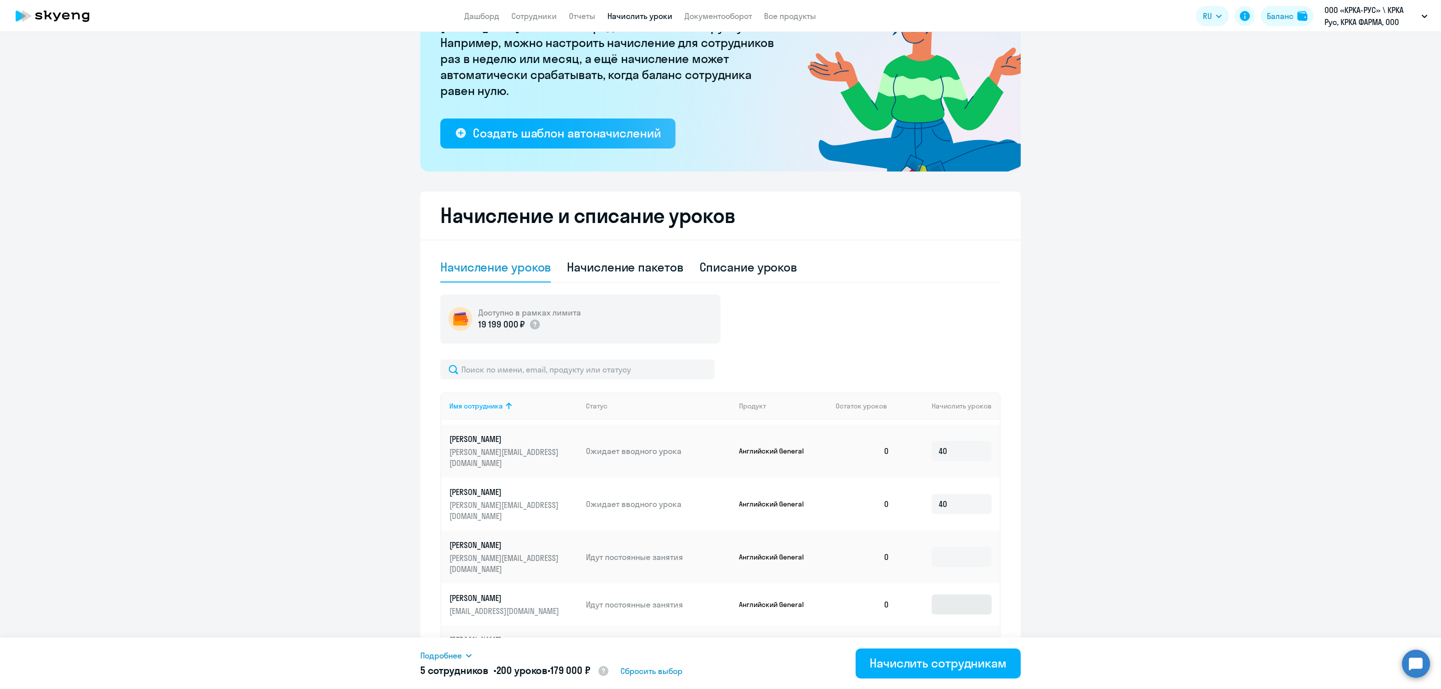
type input "40"
click at [940, 595] on input at bounding box center [962, 605] width 60 height 20
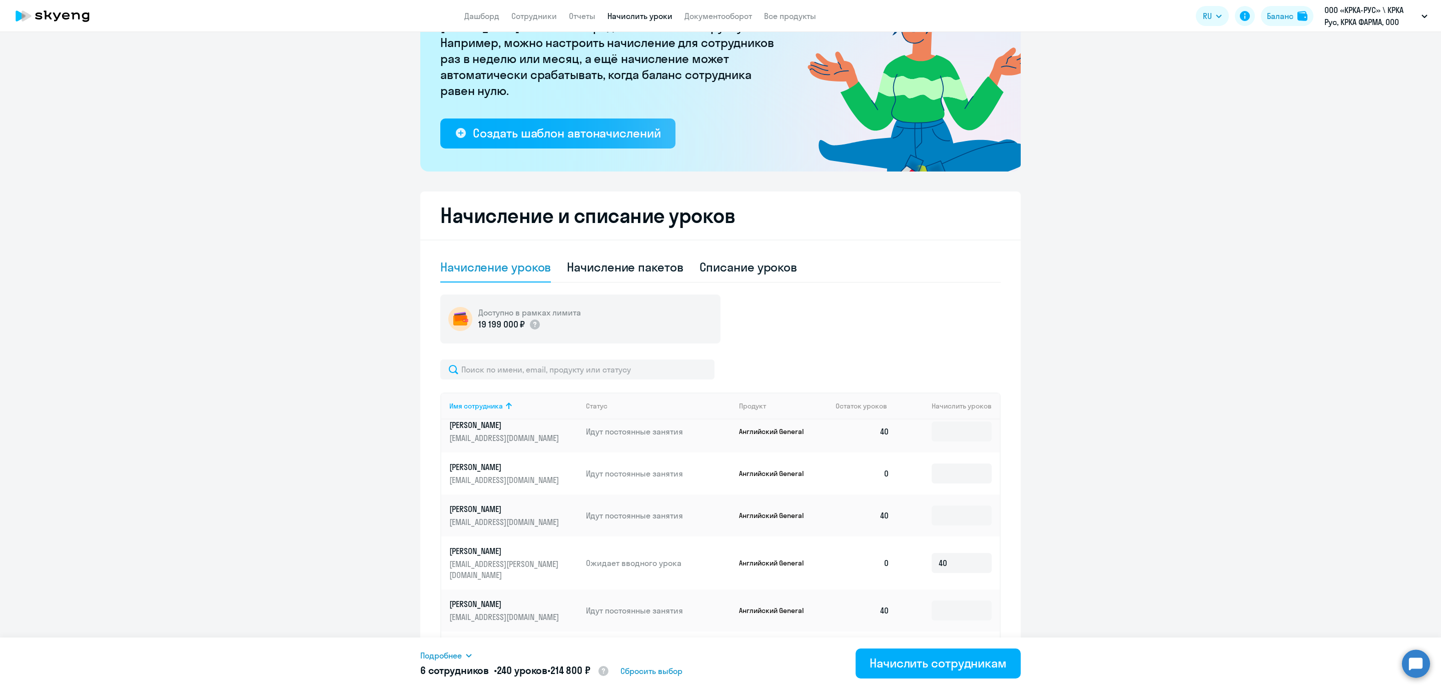
scroll to position [40, 0]
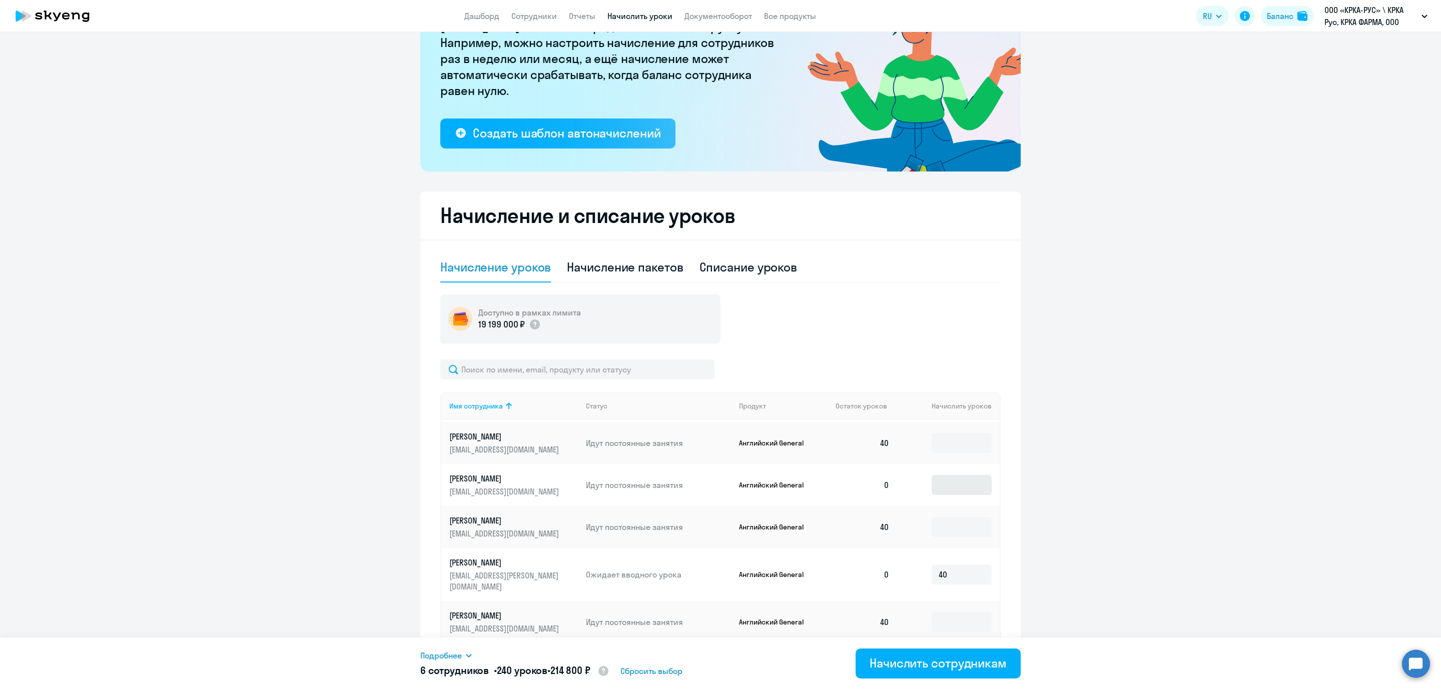
type input "40"
click at [935, 480] on input at bounding box center [962, 485] width 60 height 20
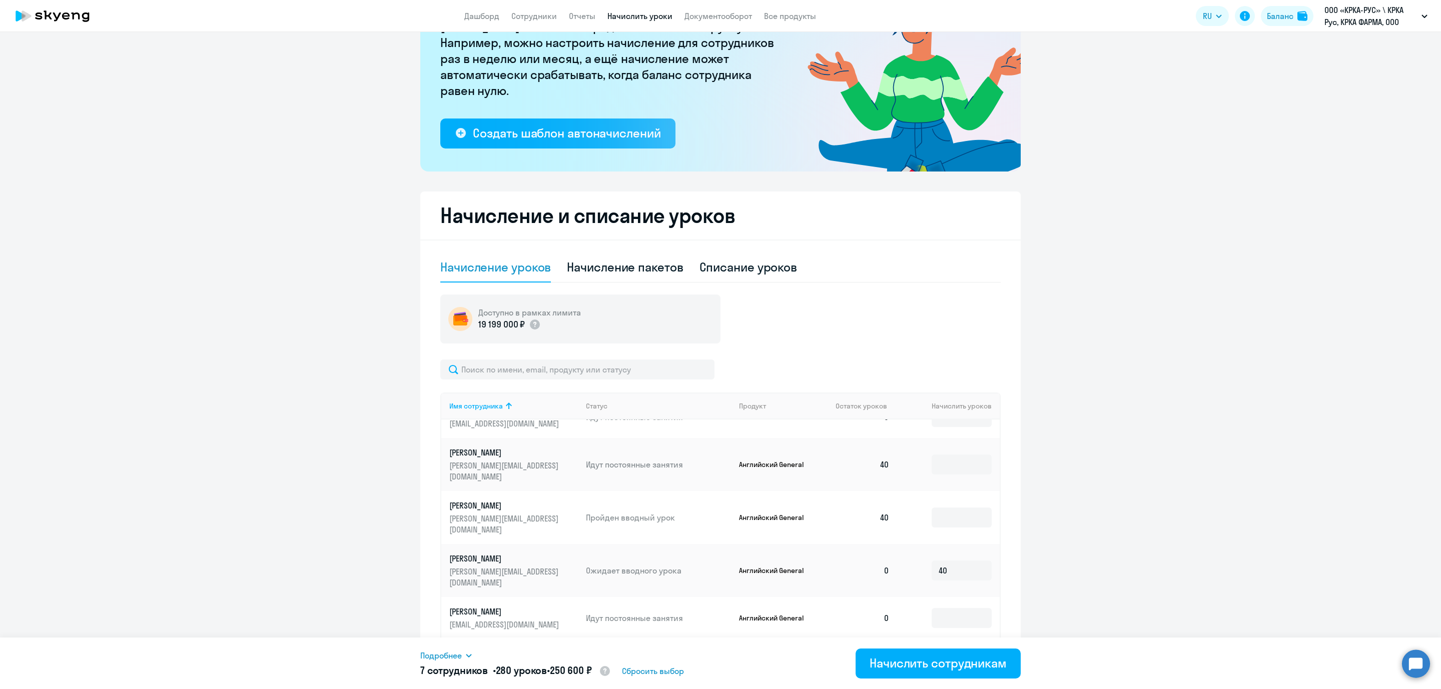
scroll to position [1464, 0]
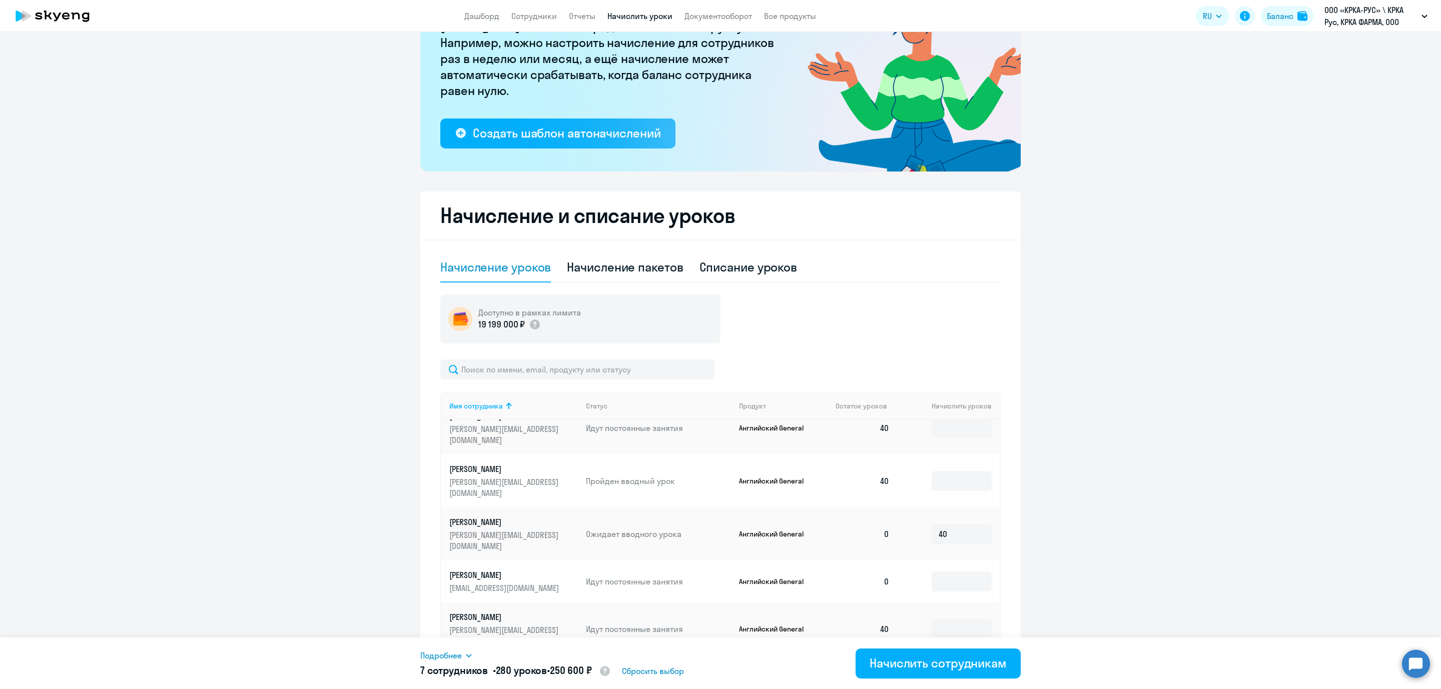
type input "40"
click at [947, 610] on input at bounding box center [962, 620] width 60 height 20
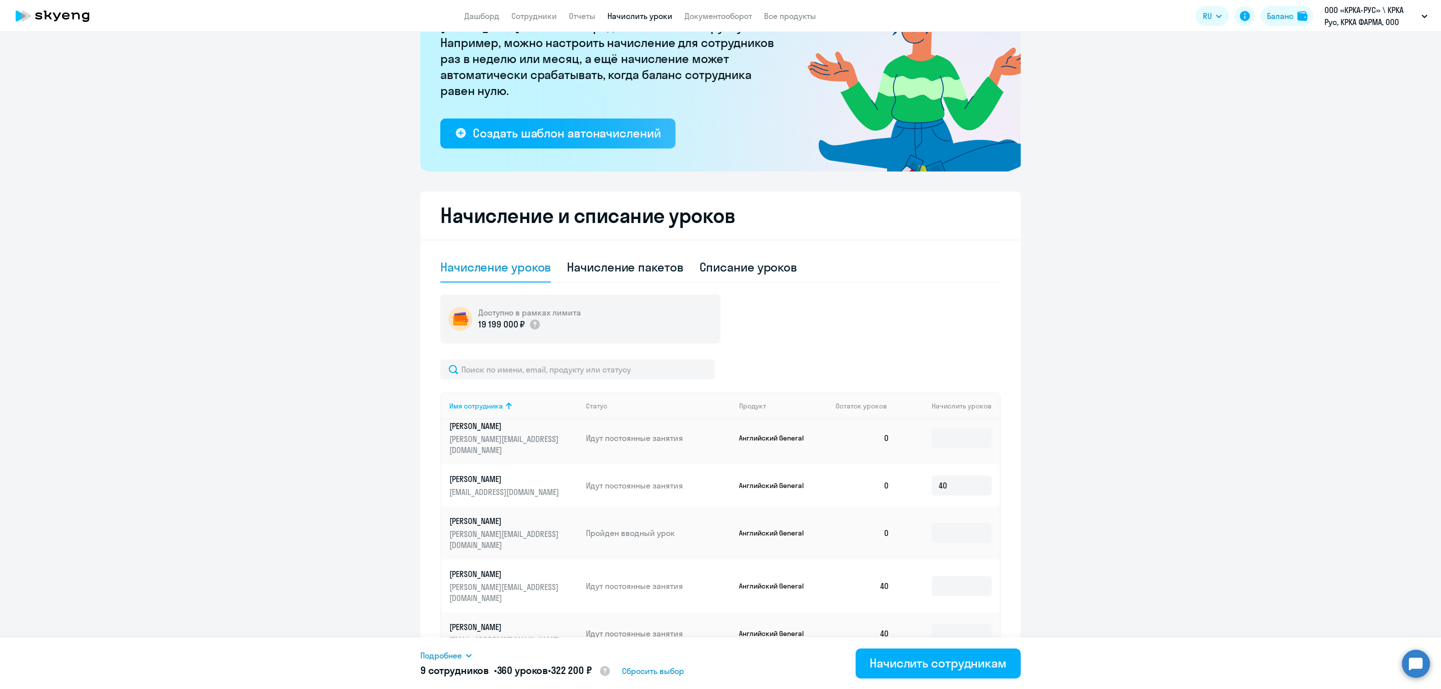
scroll to position [386, 0]
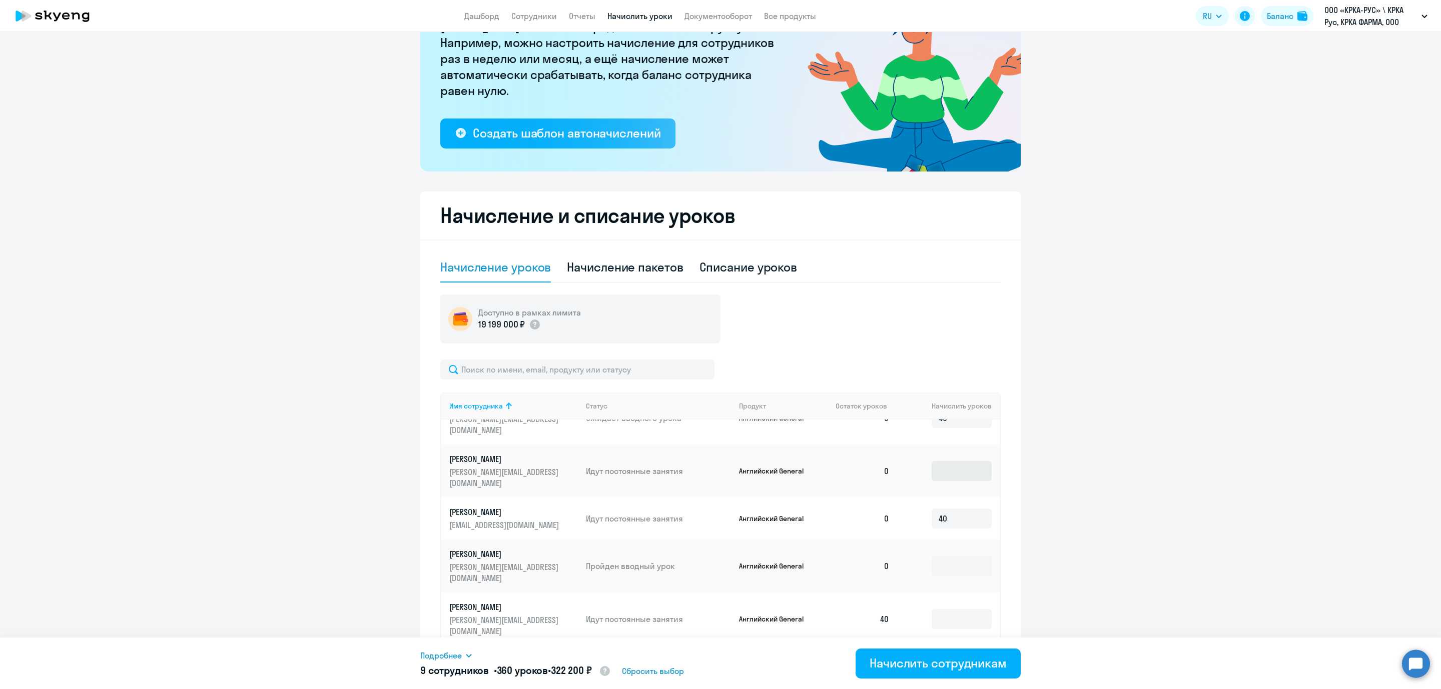
type input "40"
click at [946, 461] on input at bounding box center [962, 471] width 60 height 20
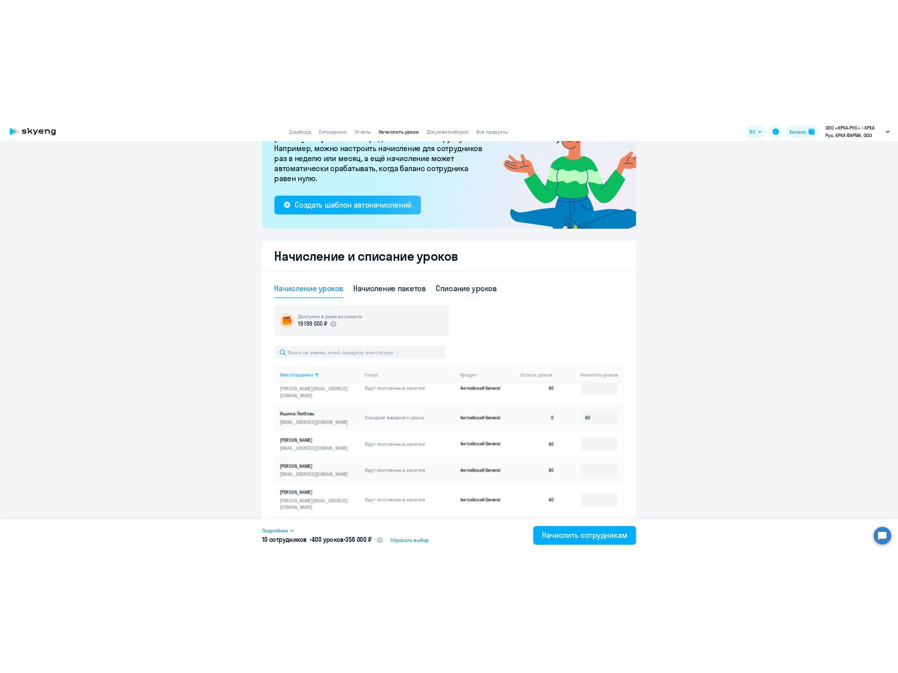
scroll to position [879, 0]
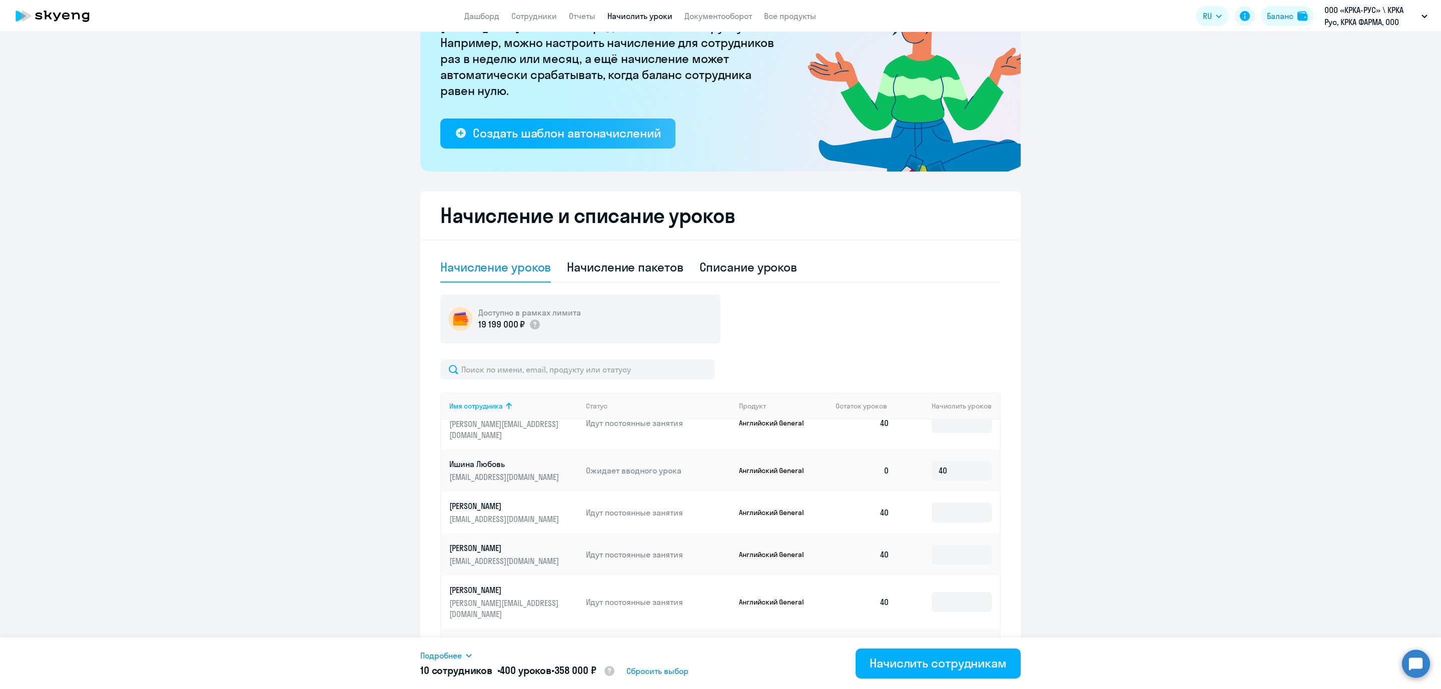
type input "40"
click at [919, 665] on div "Начислить сотрудникам" at bounding box center [938, 663] width 137 height 16
